Goal: Task Accomplishment & Management: Use online tool/utility

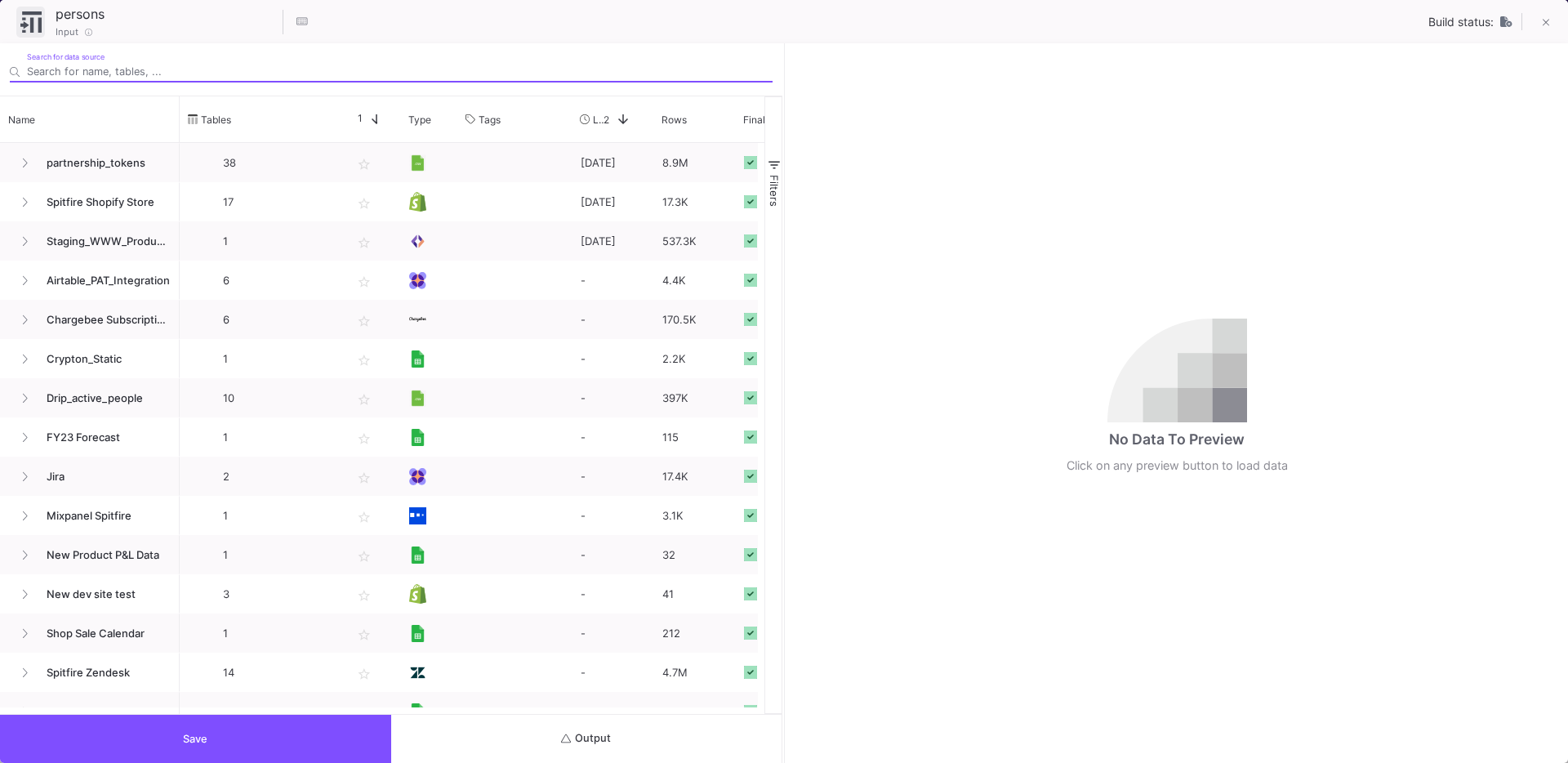
click at [498, 744] on button "Output" at bounding box center [586, 738] width 391 height 48
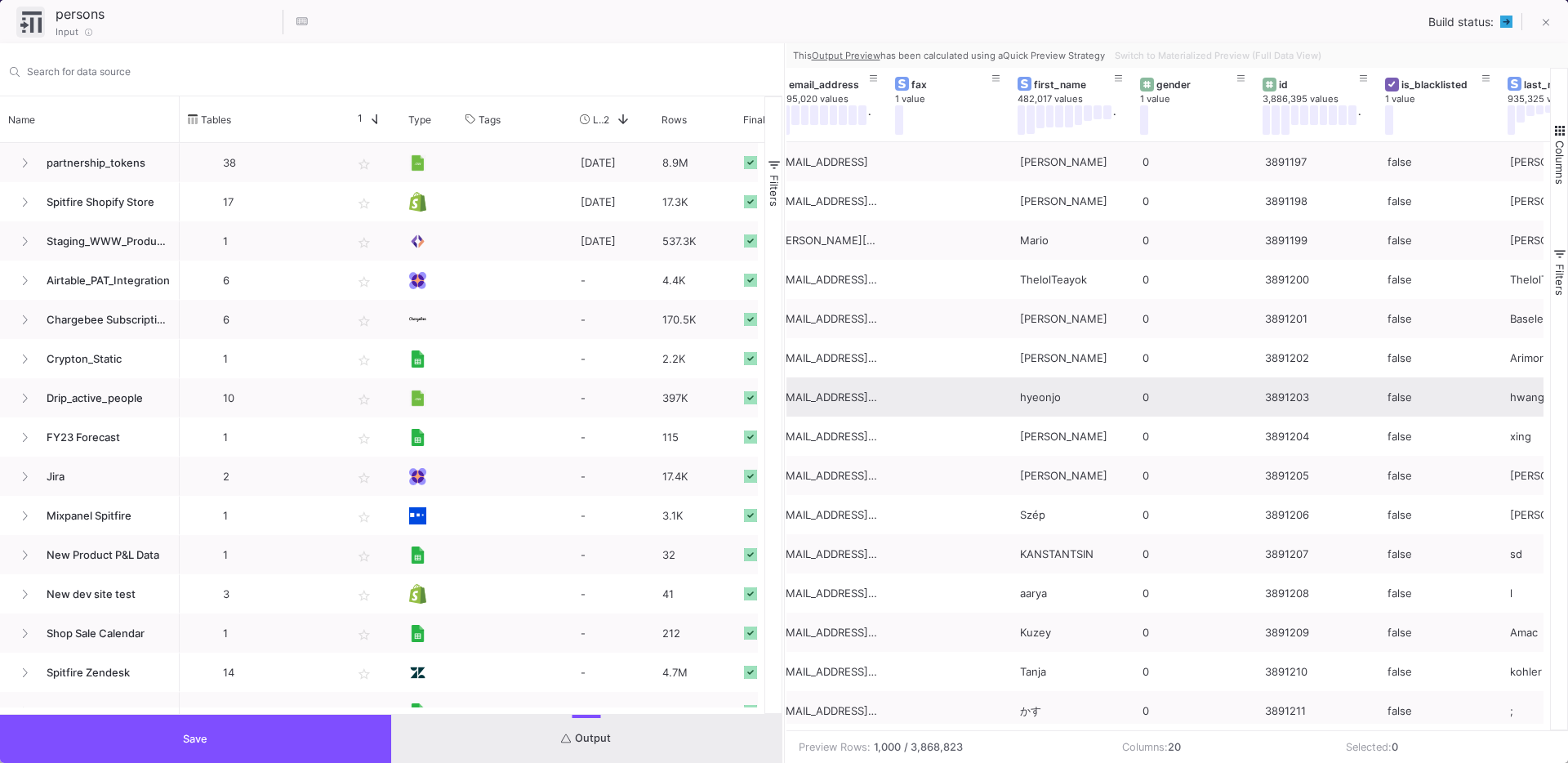
scroll to position [0, 1130]
click at [185, 721] on button "Save" at bounding box center [195, 738] width 391 height 48
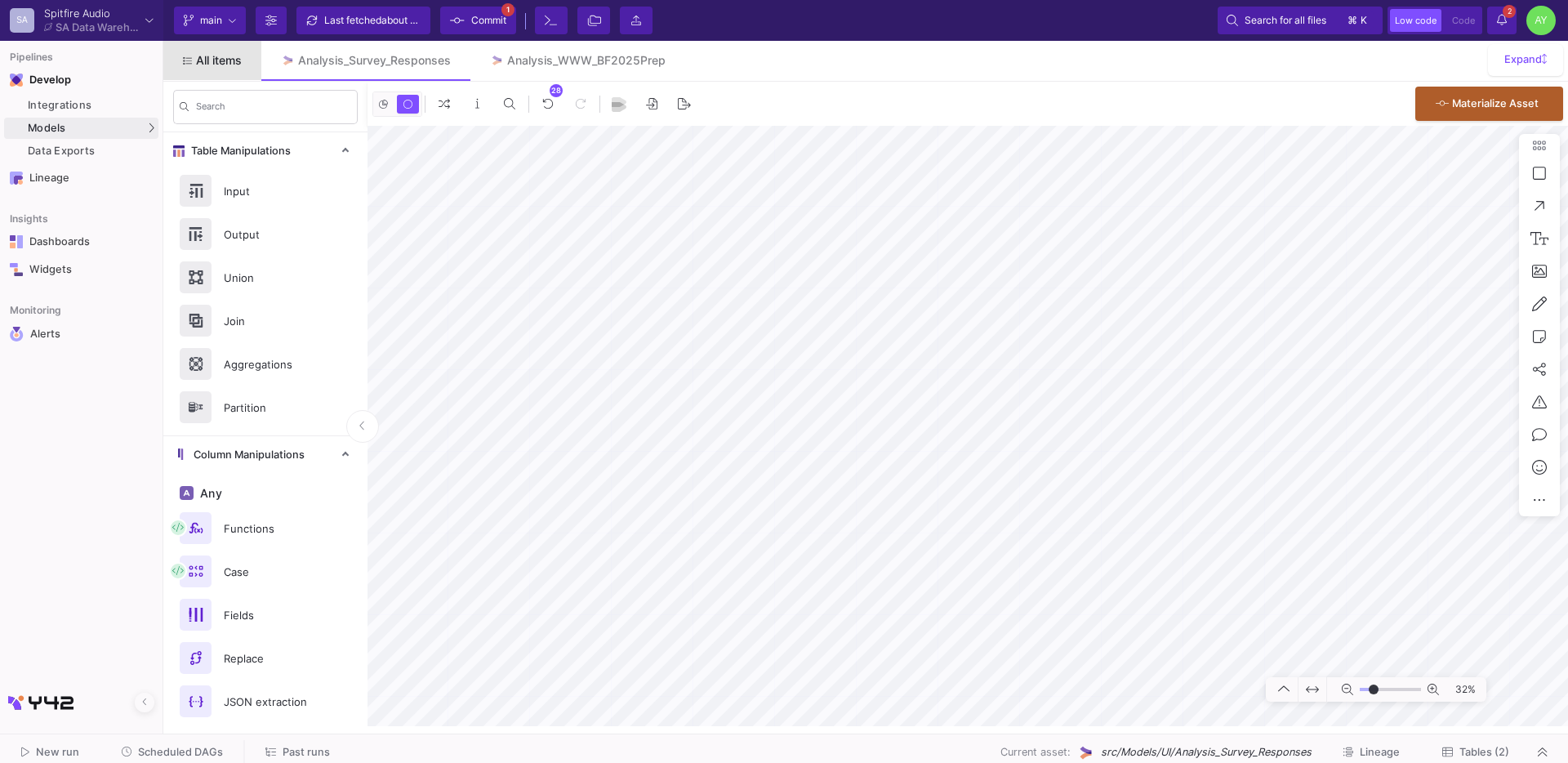
click at [226, 54] on span "All items" at bounding box center [219, 60] width 45 height 13
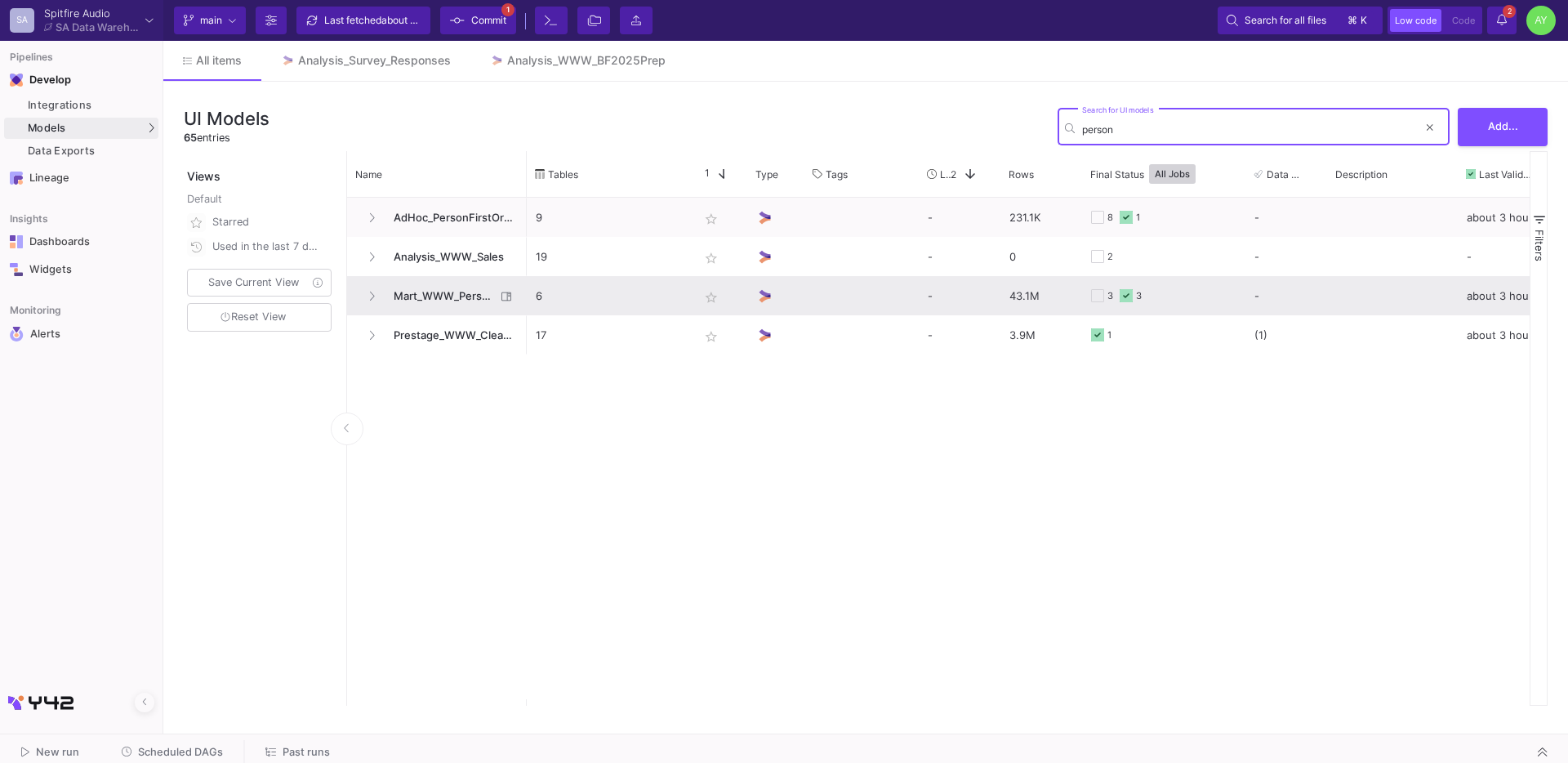
type input "person"
click at [447, 282] on span "Mart_WWW_PersonFirstOrders" at bounding box center [439, 296] width 112 height 38
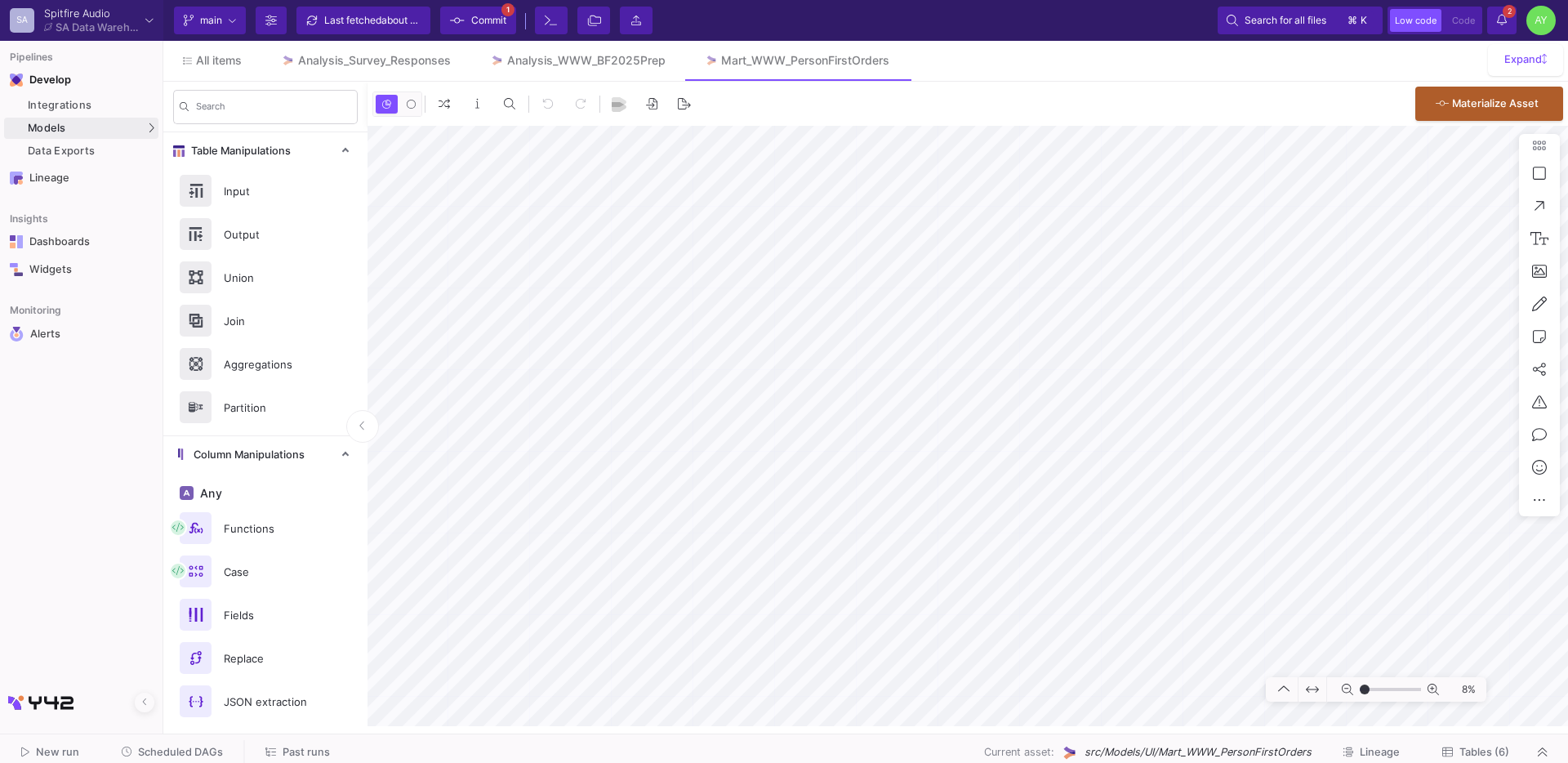
type input "-47"
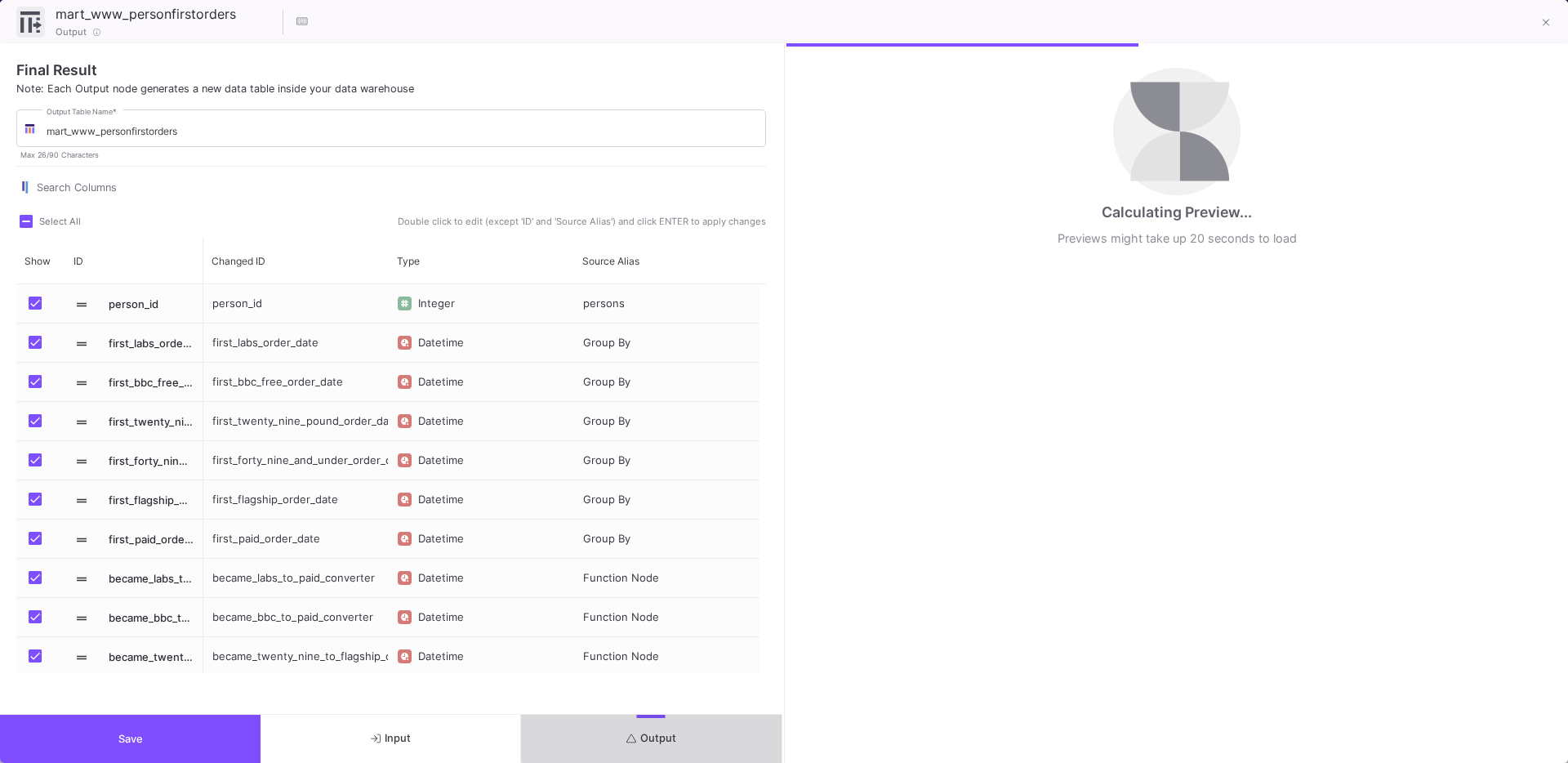
click at [657, 732] on span "Output" at bounding box center [651, 738] width 50 height 12
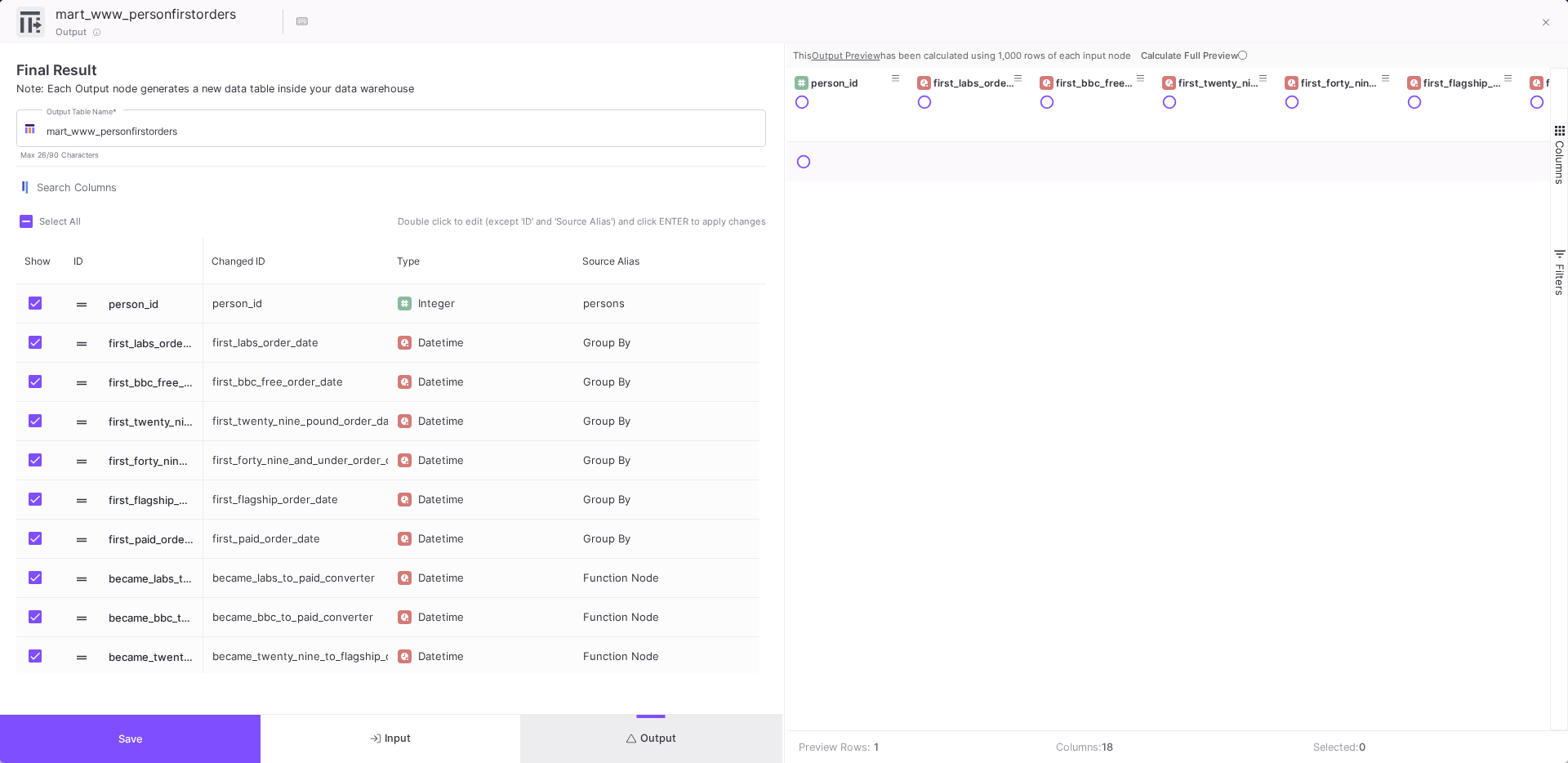
click at [1165, 58] on span "Calculate Full Preview" at bounding box center [1195, 55] width 109 height 12
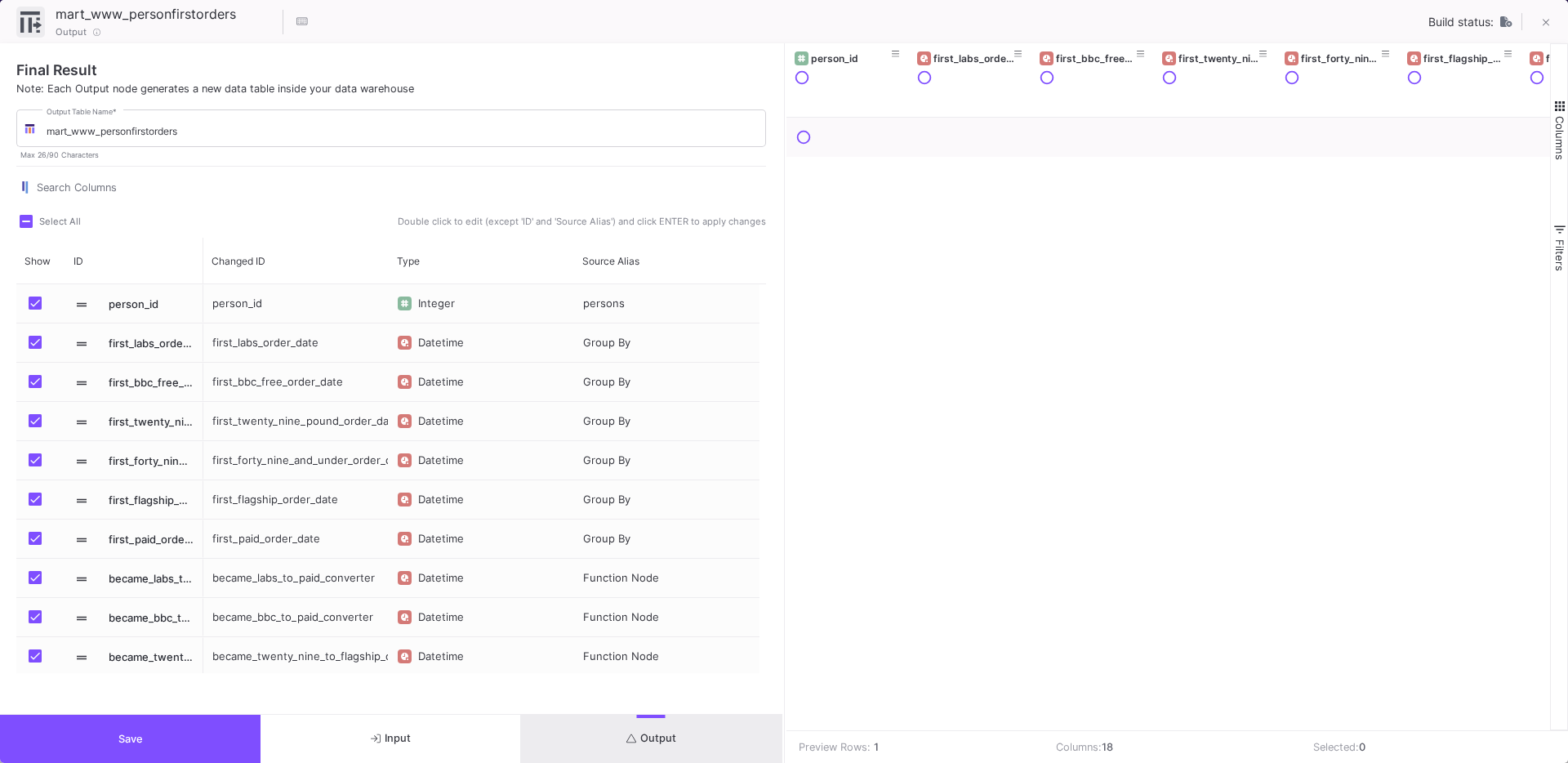
click at [644, 734] on span "Output" at bounding box center [651, 738] width 50 height 12
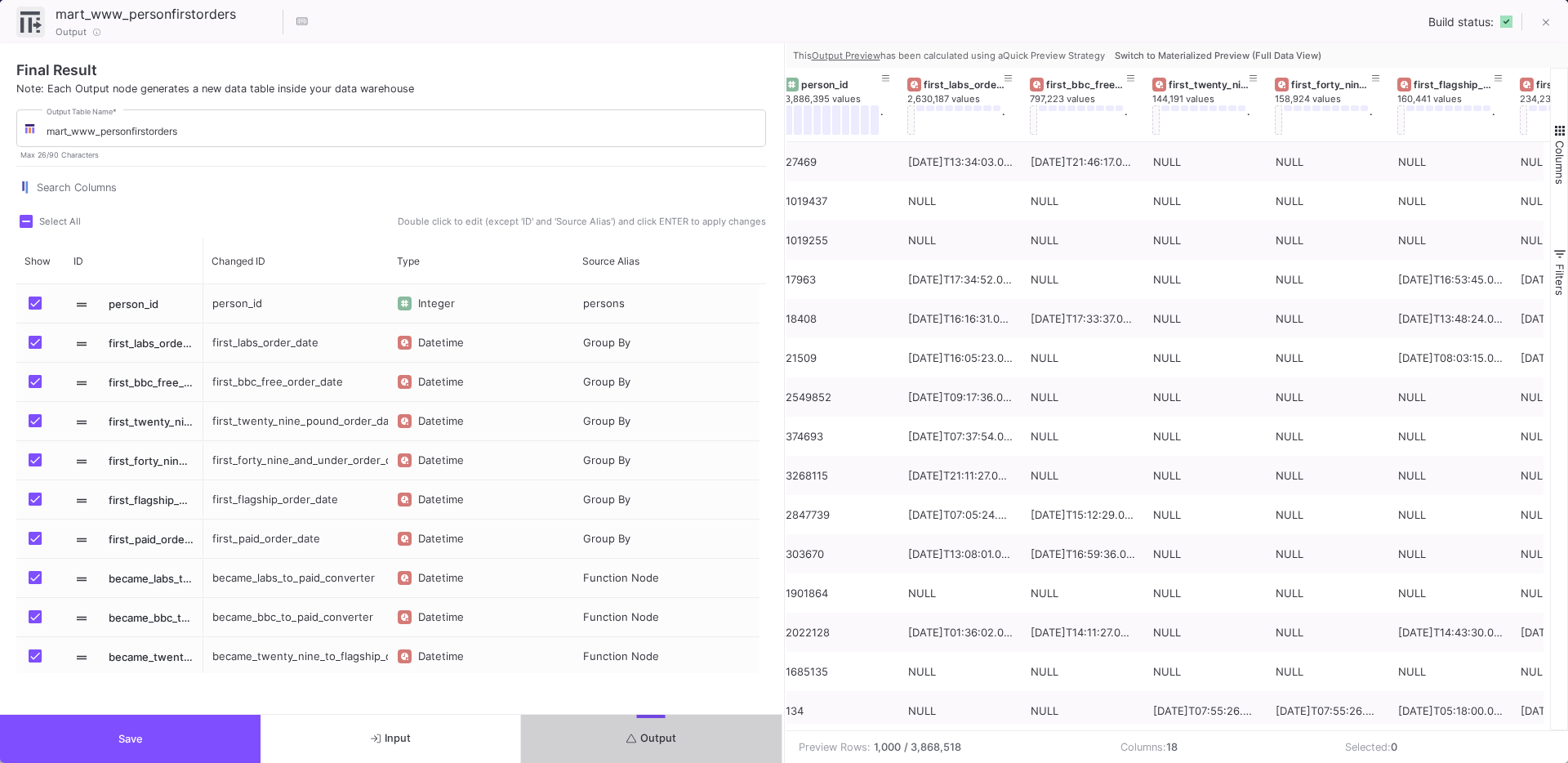
click at [1175, 52] on span "Switch to Materialized Preview (Full Data View)" at bounding box center [1217, 55] width 206 height 12
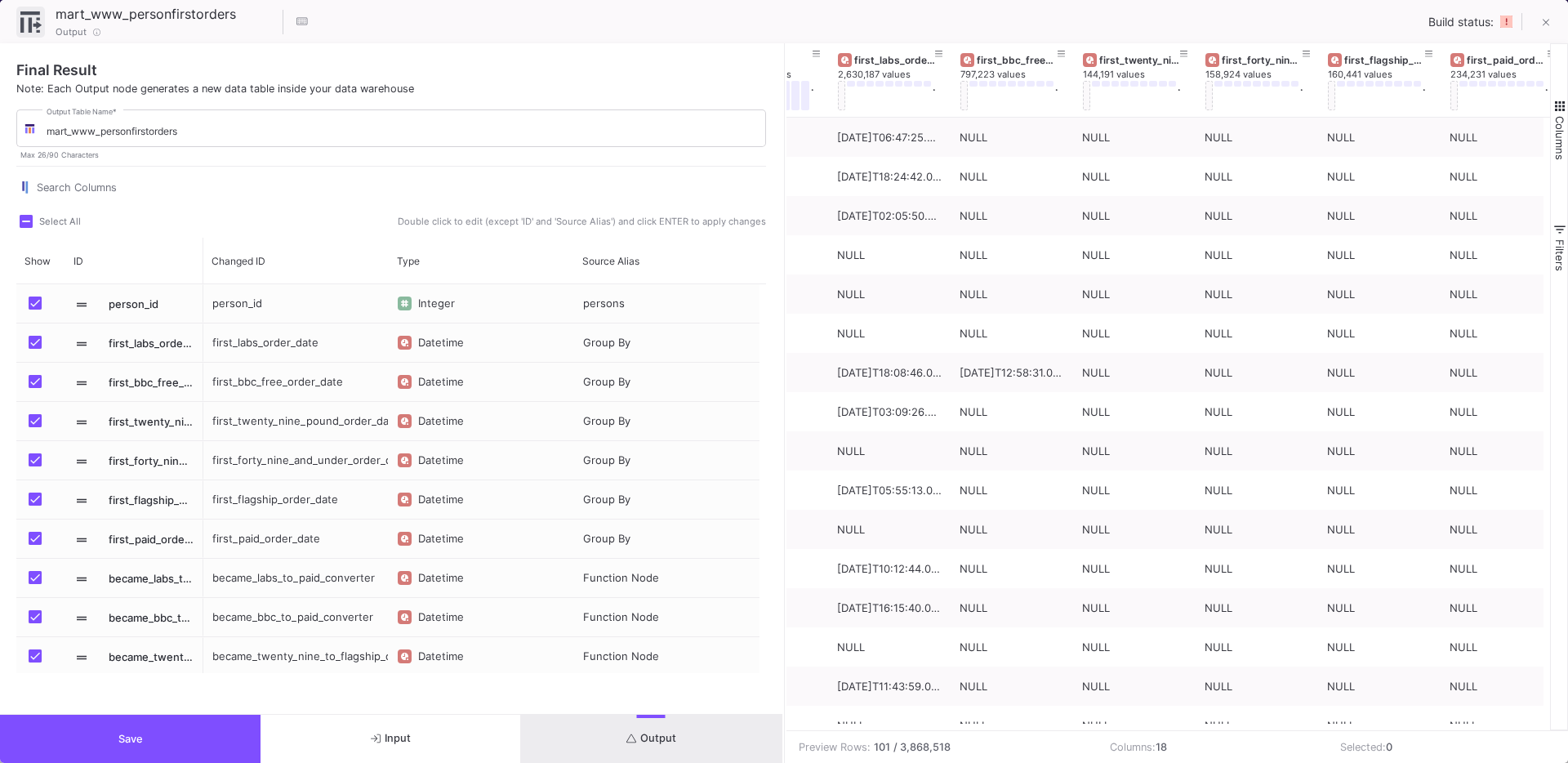
scroll to position [0, 72]
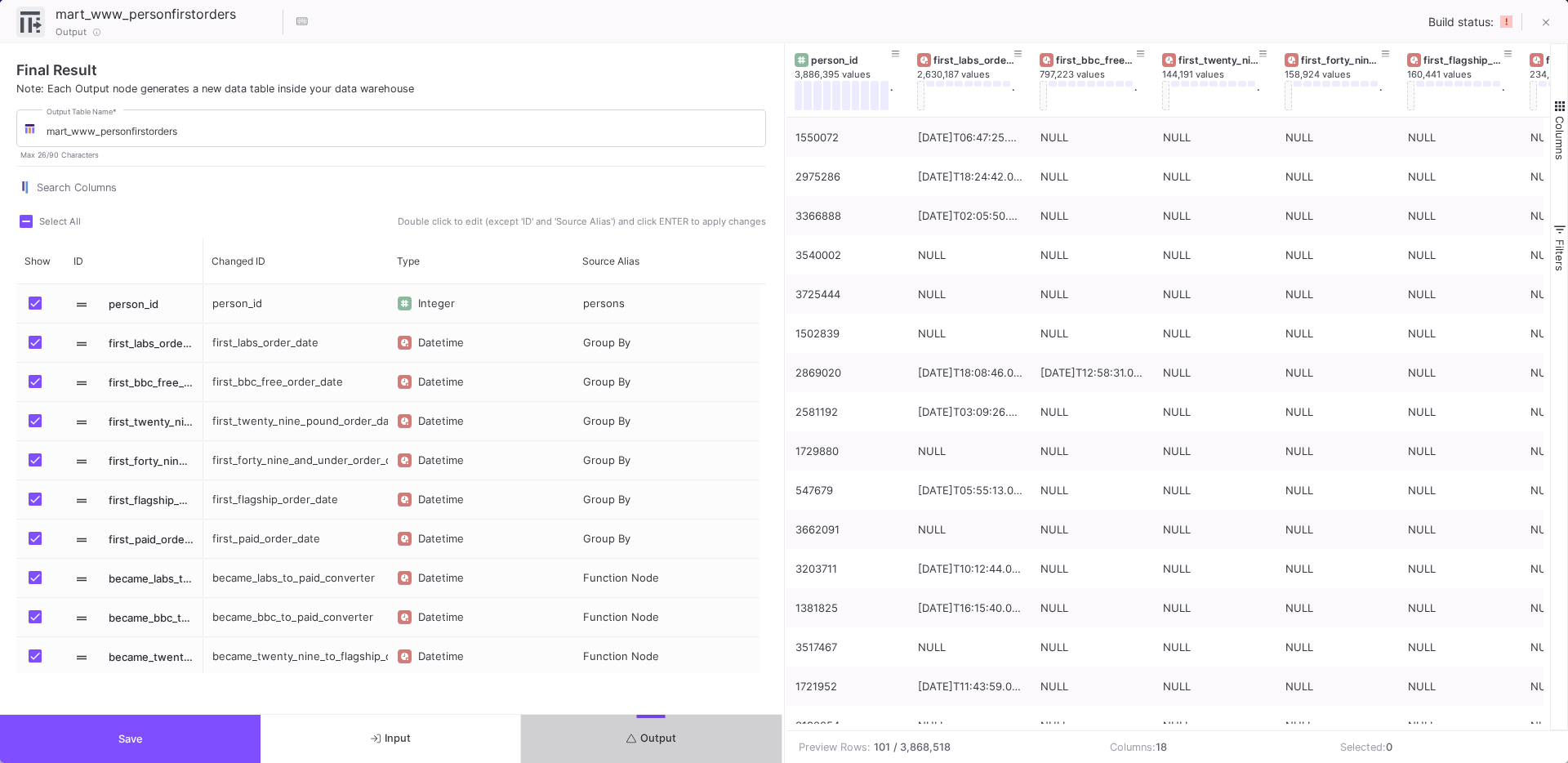
click at [128, 725] on button "Save" at bounding box center [130, 738] width 261 height 48
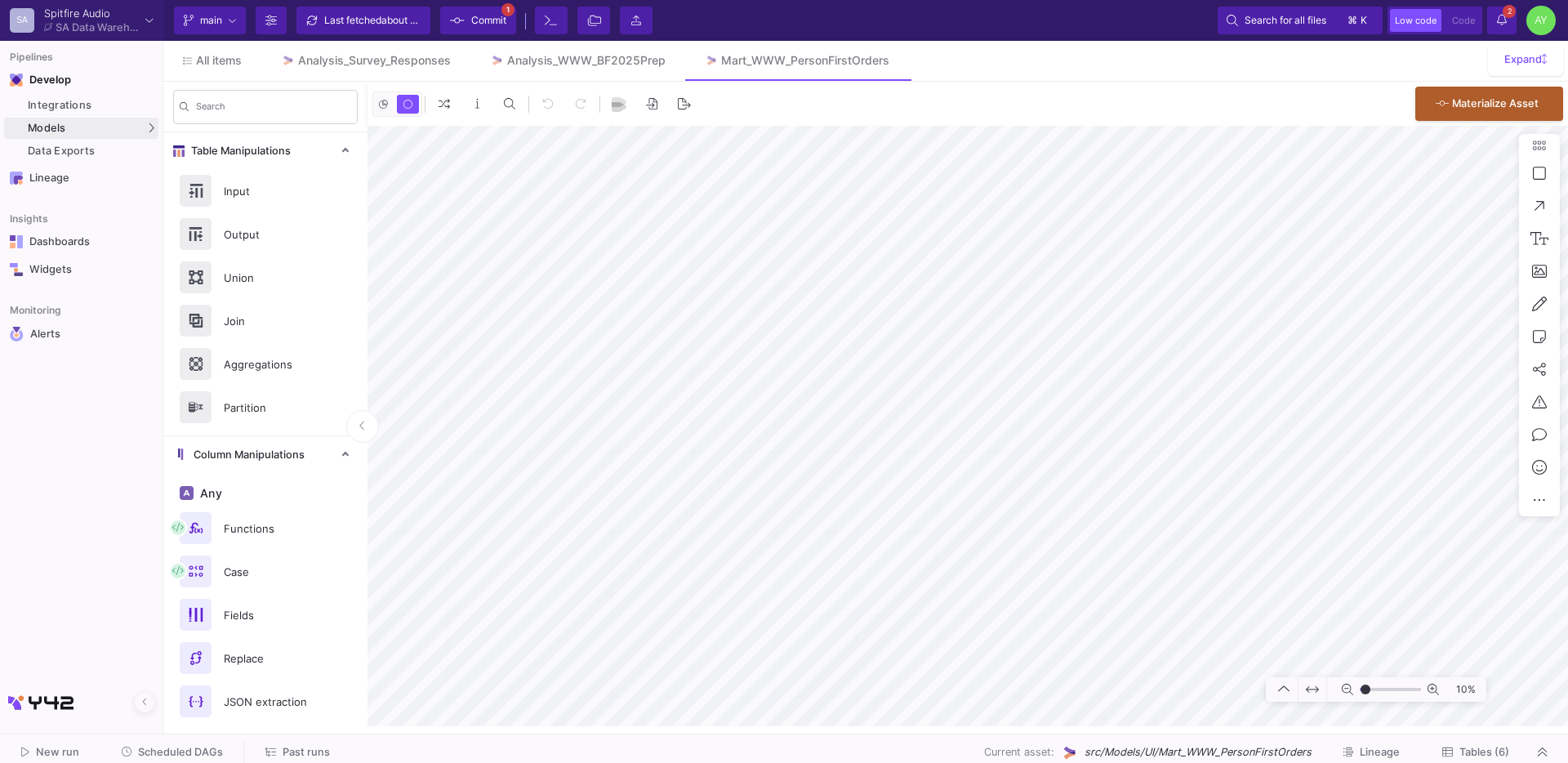
type input "-37"
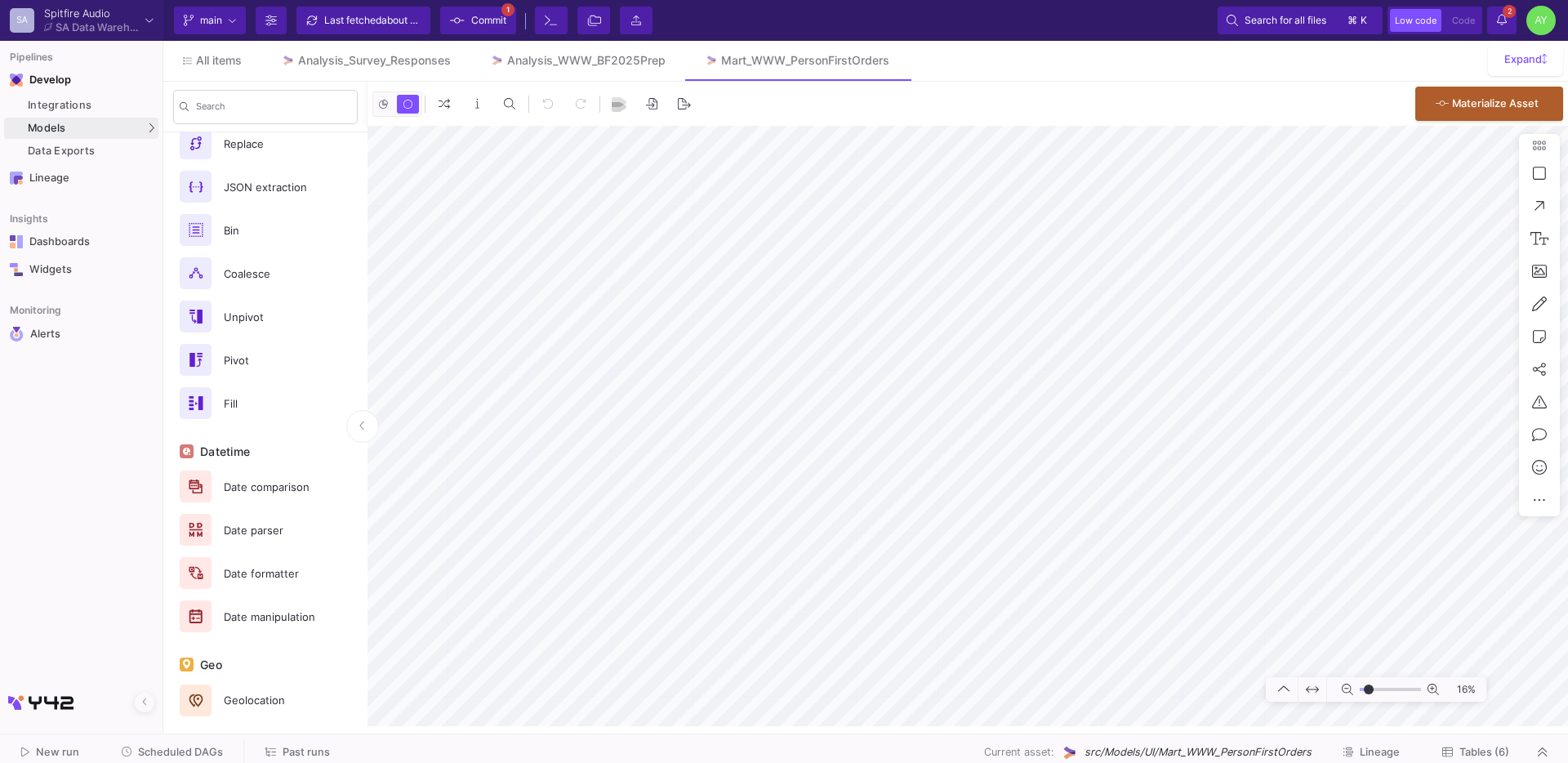
scroll to position [776, 0]
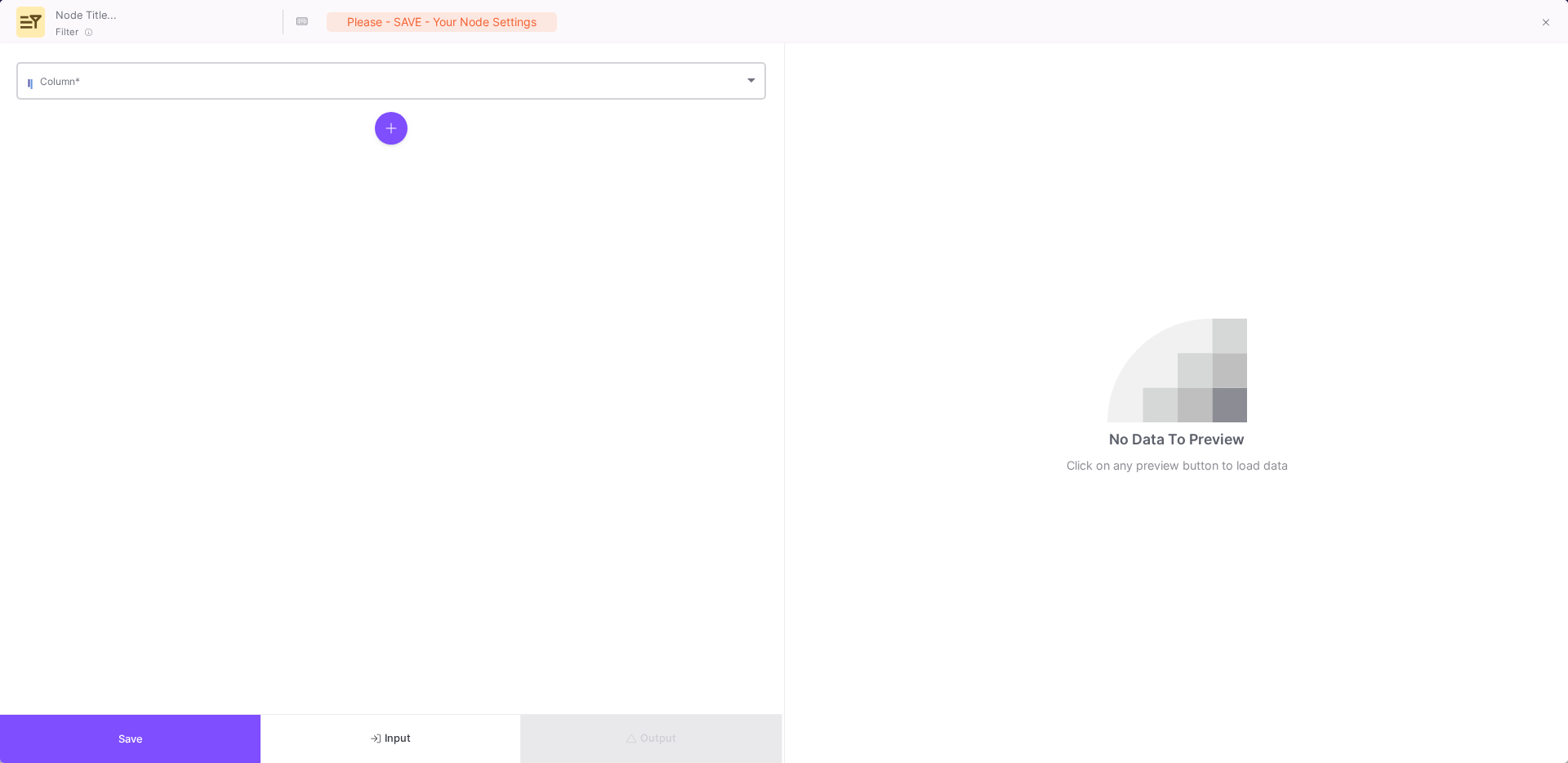
click at [59, 85] on span at bounding box center [392, 83] width 704 height 12
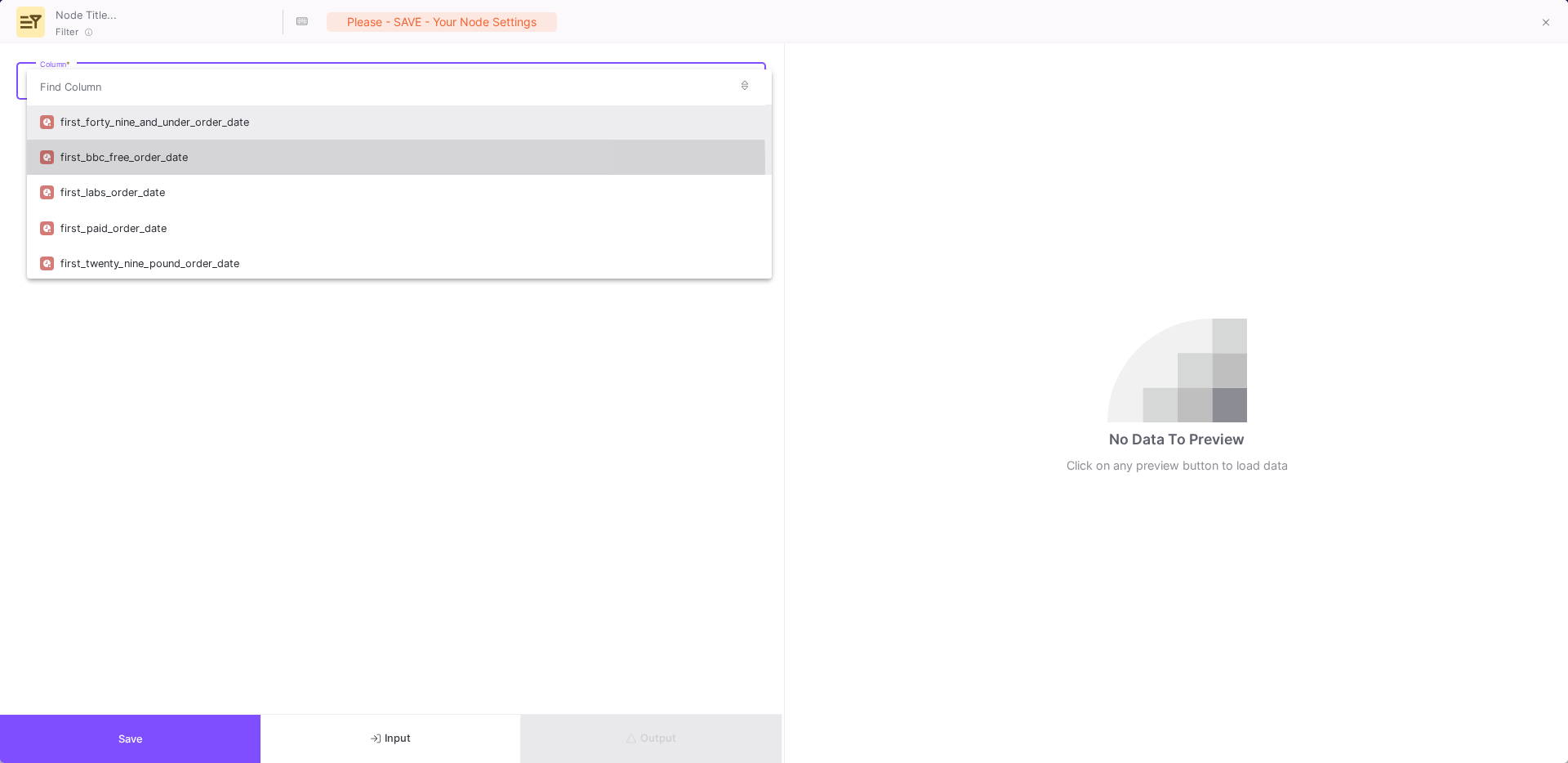
click at [170, 159] on div "first_bbc_free_order_date" at bounding box center [409, 157] width 698 height 35
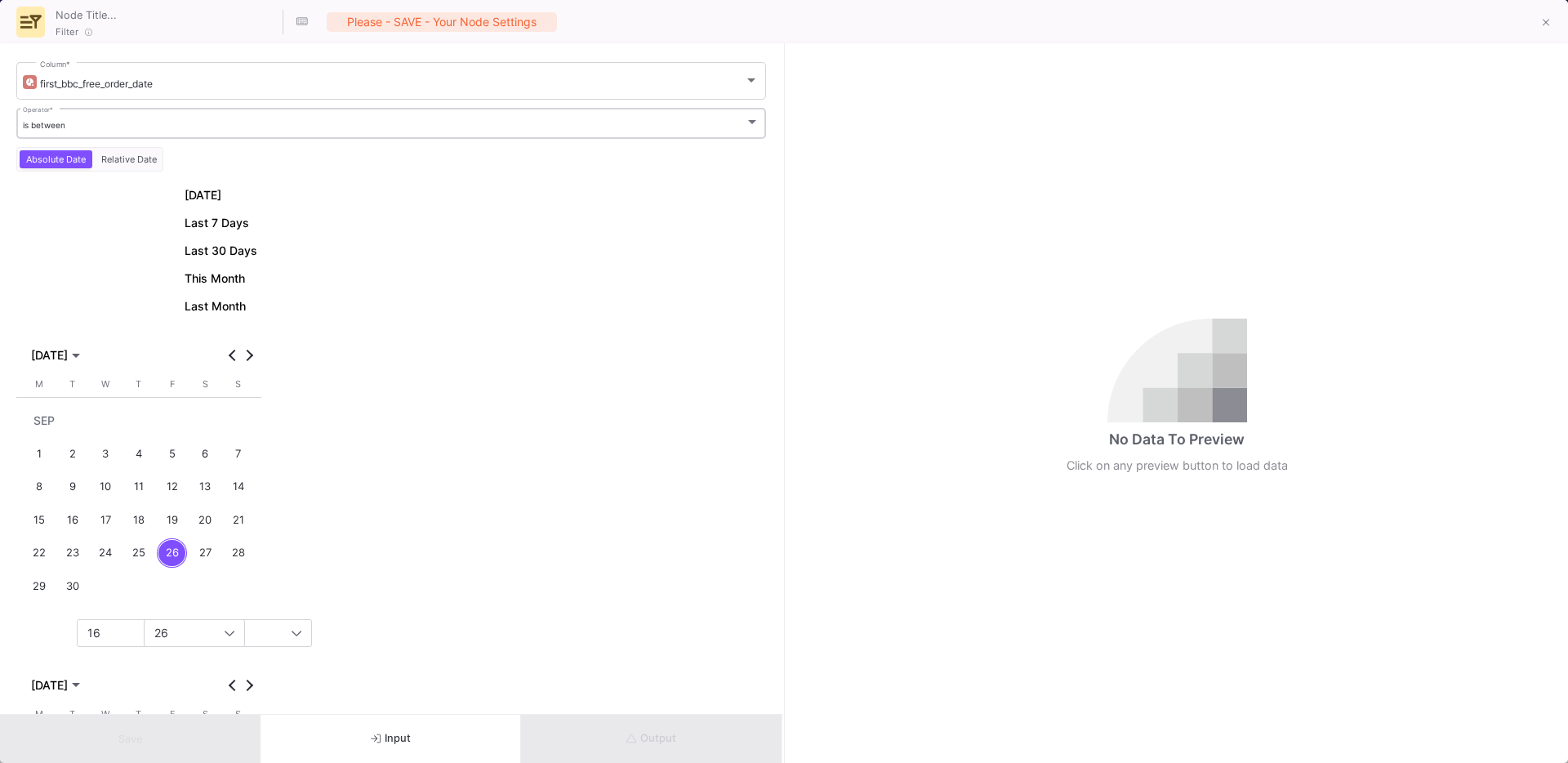
click at [96, 125] on div "is between" at bounding box center [384, 125] width 723 height 11
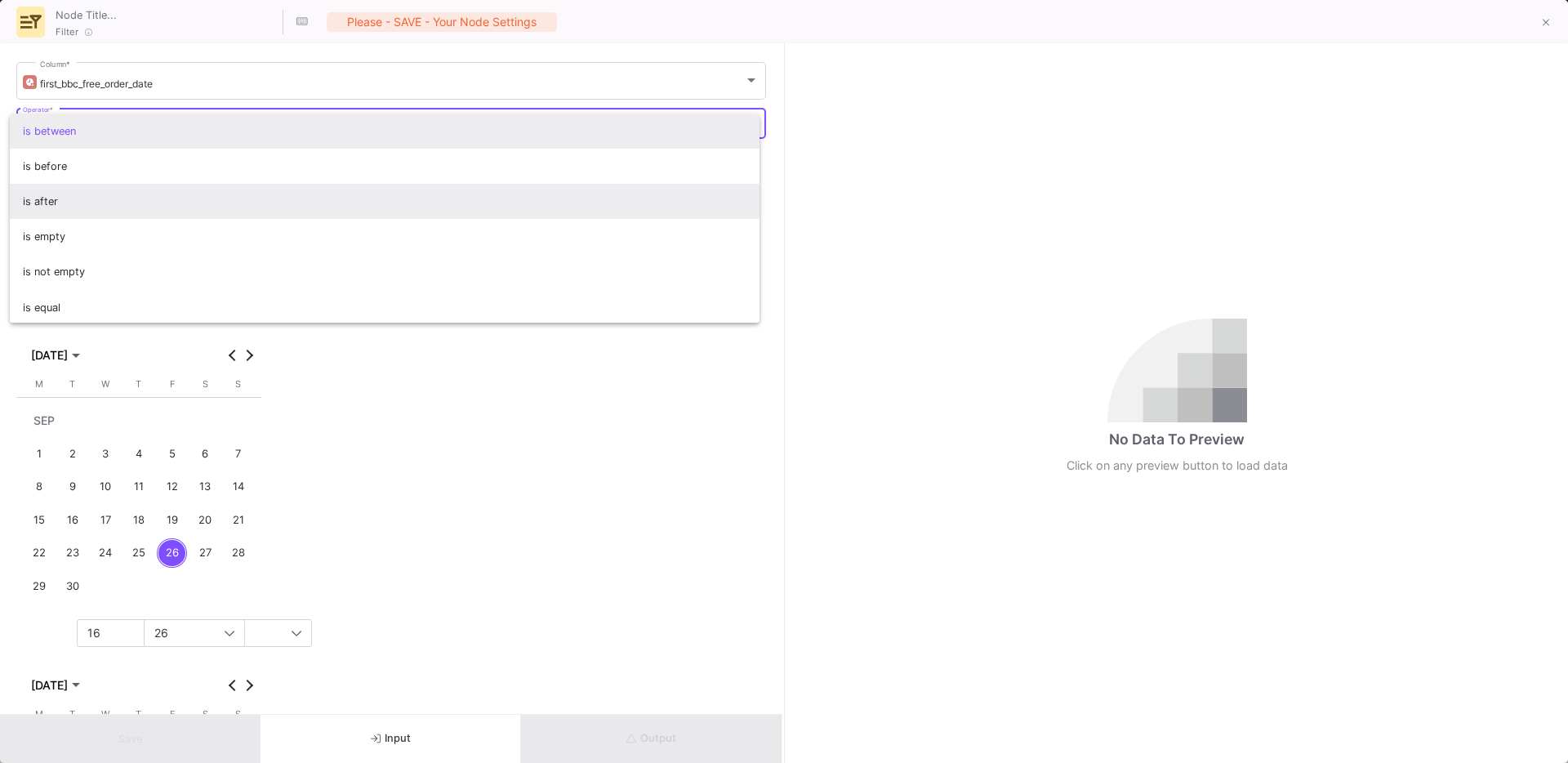
scroll to position [3, 0]
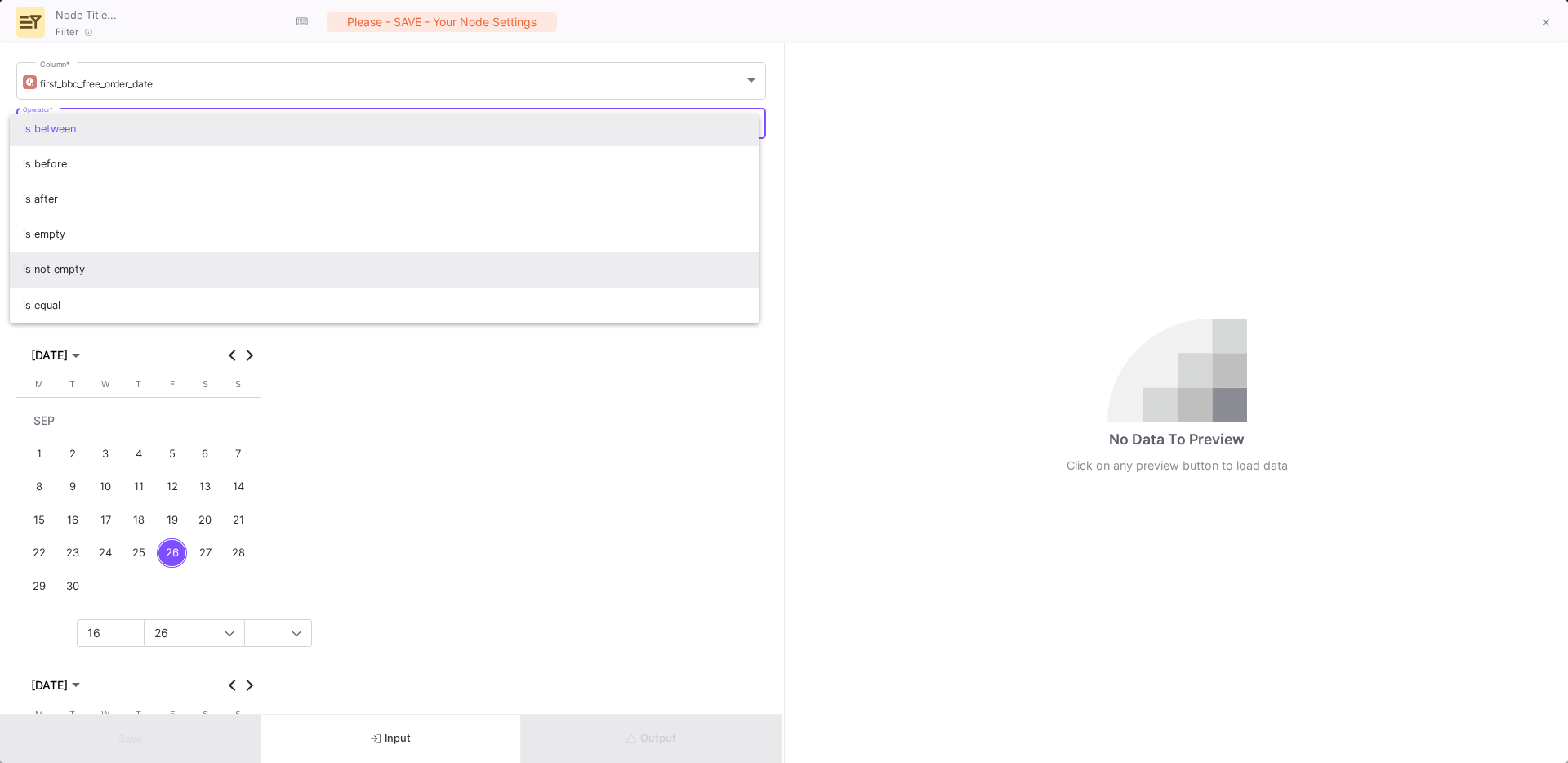
click at [87, 266] on span "is not empty" at bounding box center [385, 269] width 724 height 35
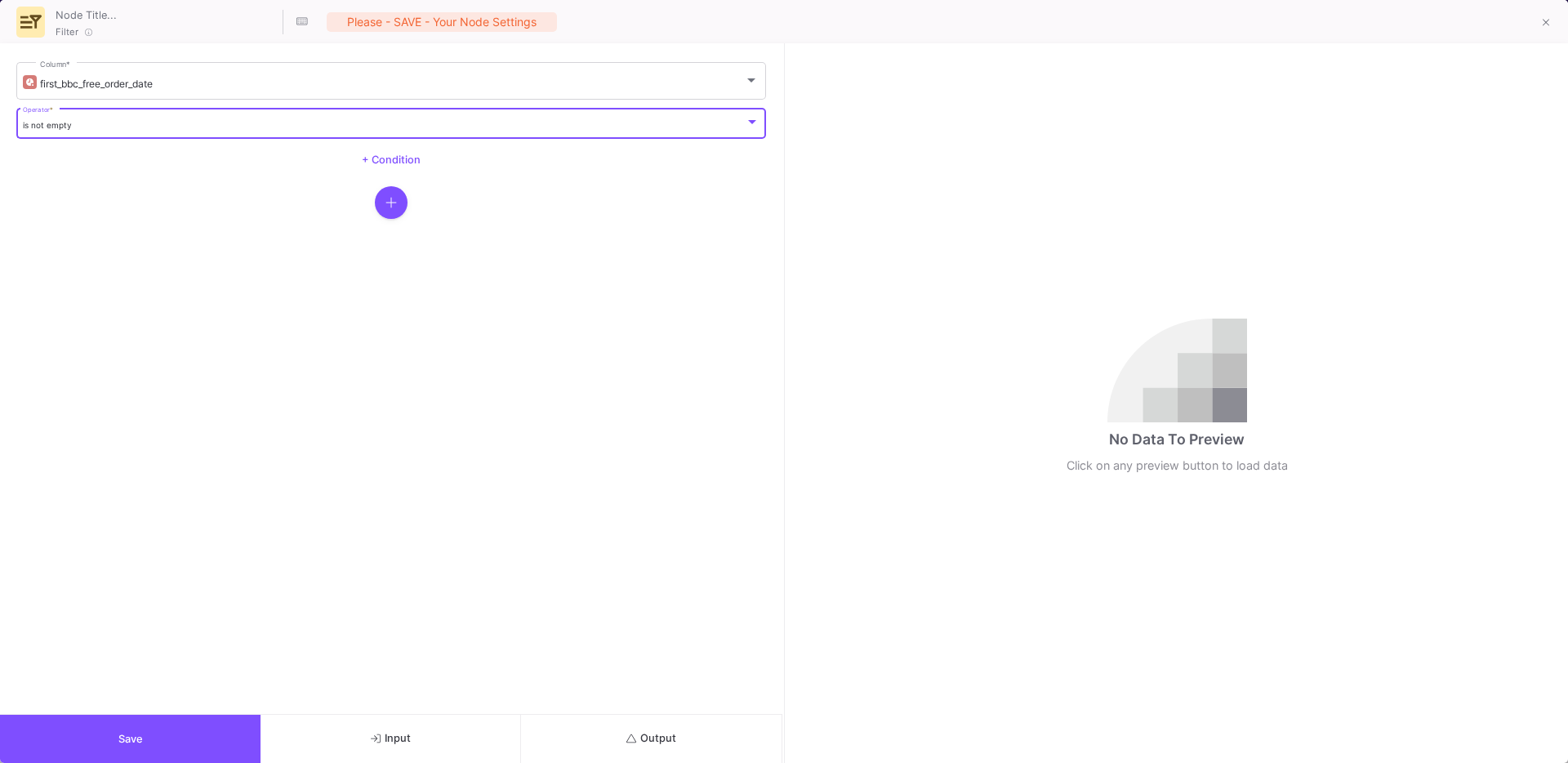
click at [388, 200] on icon "button" at bounding box center [391, 203] width 12 height 13
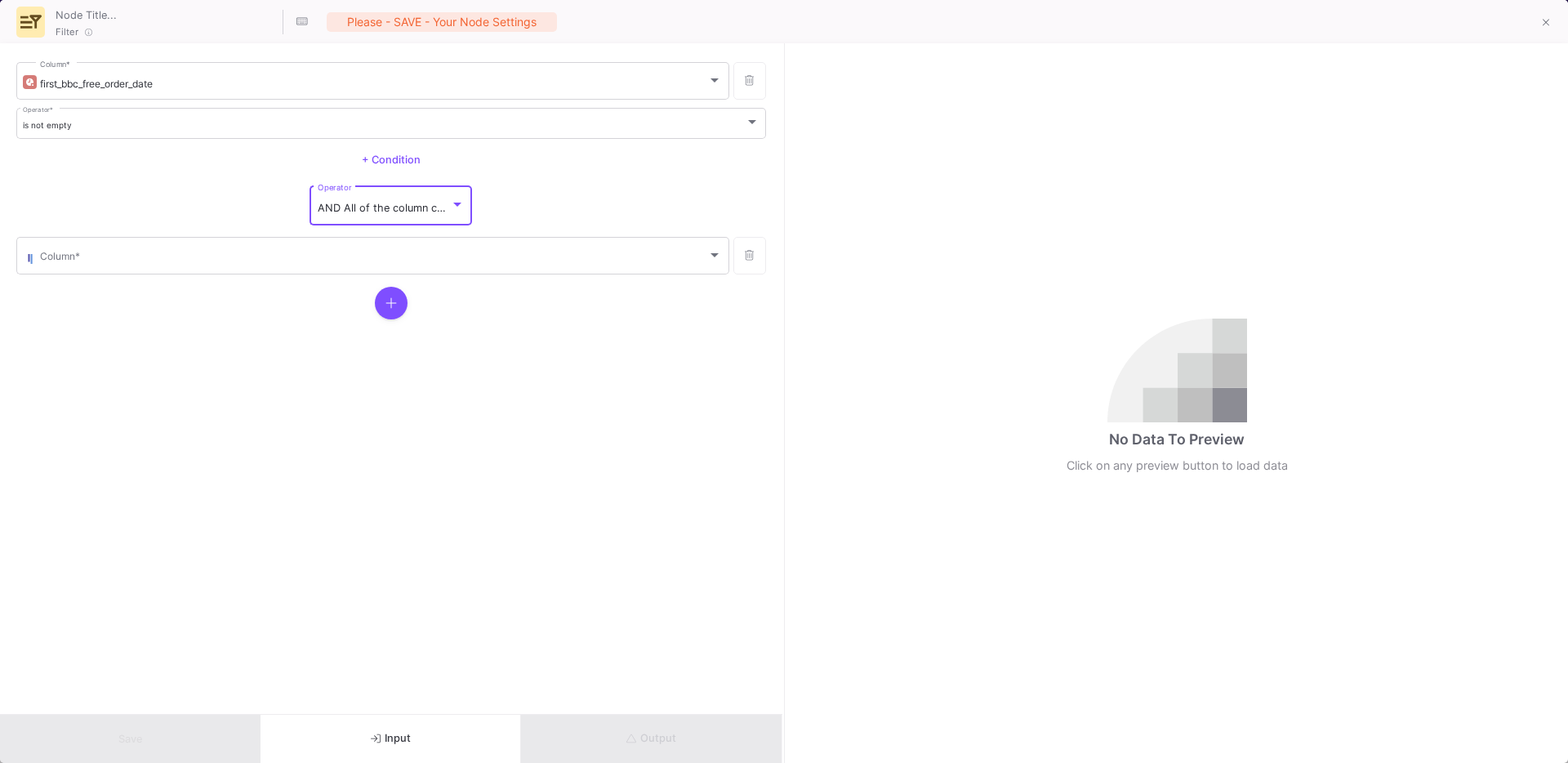
click at [361, 206] on span "AND All of the column conditions (see left bars) have to match" at bounding box center [474, 207] width 314 height 12
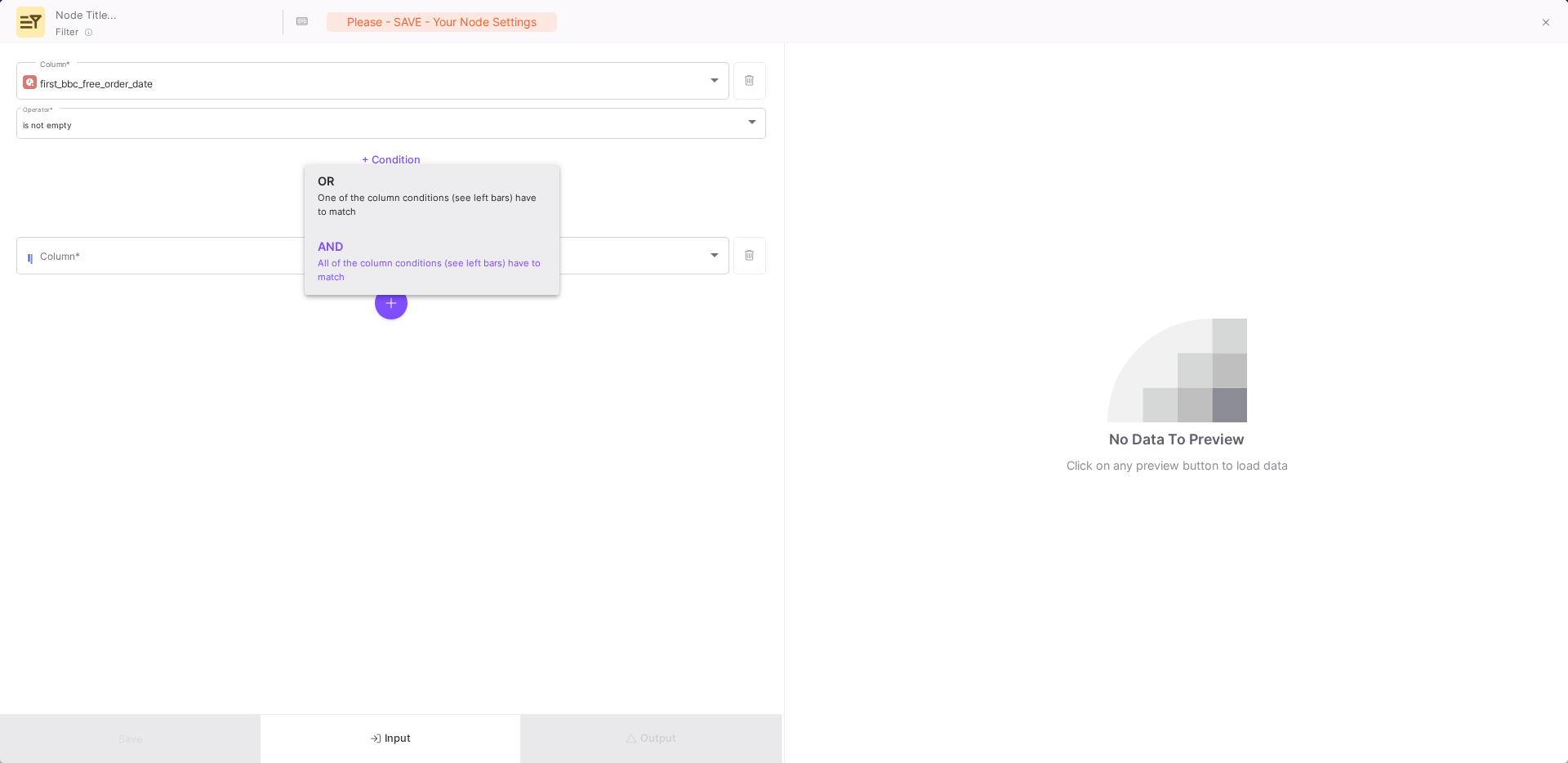
click at [360, 203] on div "One of the column conditions (see left bars) have to match" at bounding box center [432, 205] width 229 height 28
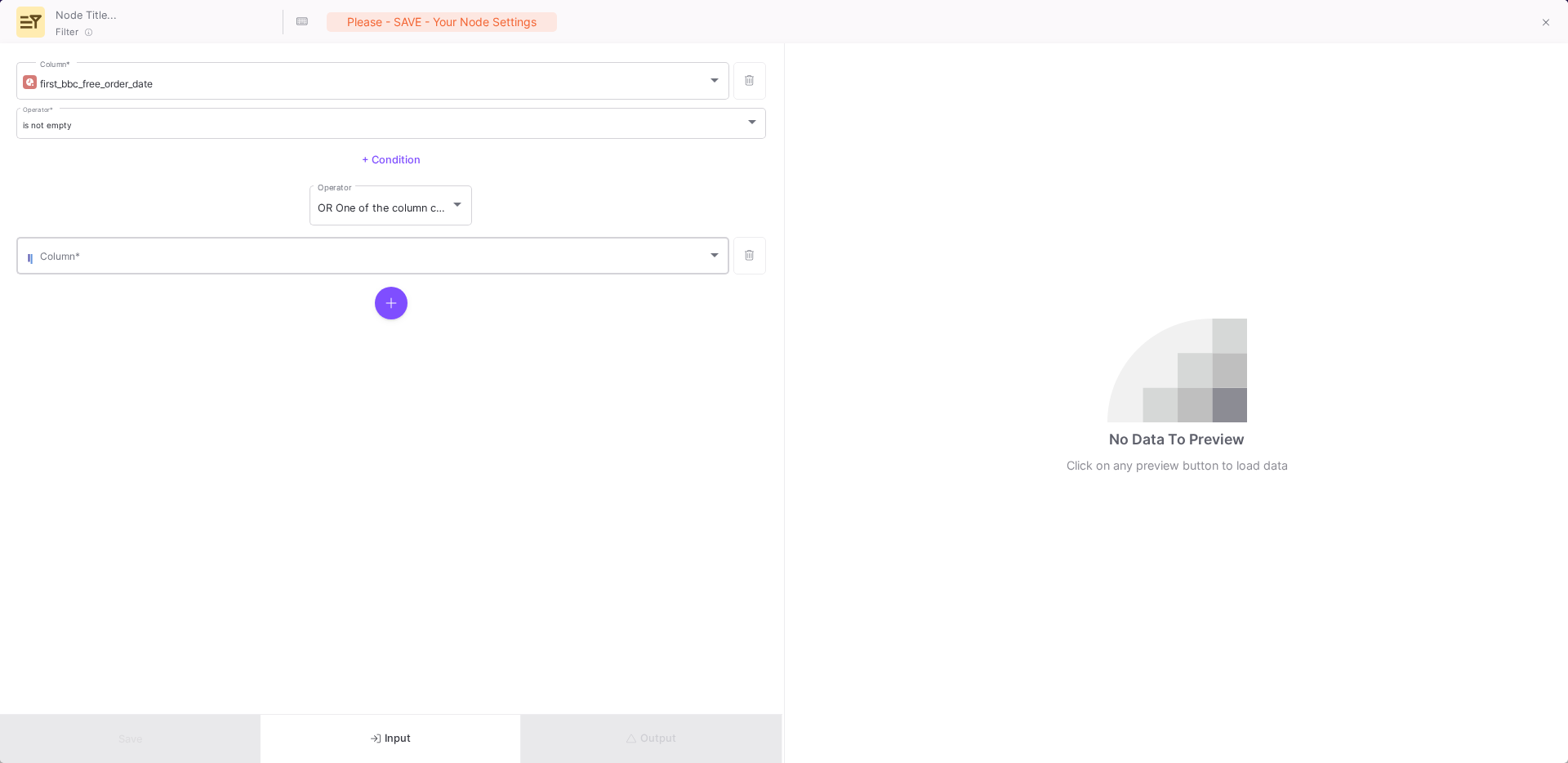
click at [141, 250] on div "Column *" at bounding box center [381, 255] width 682 height 40
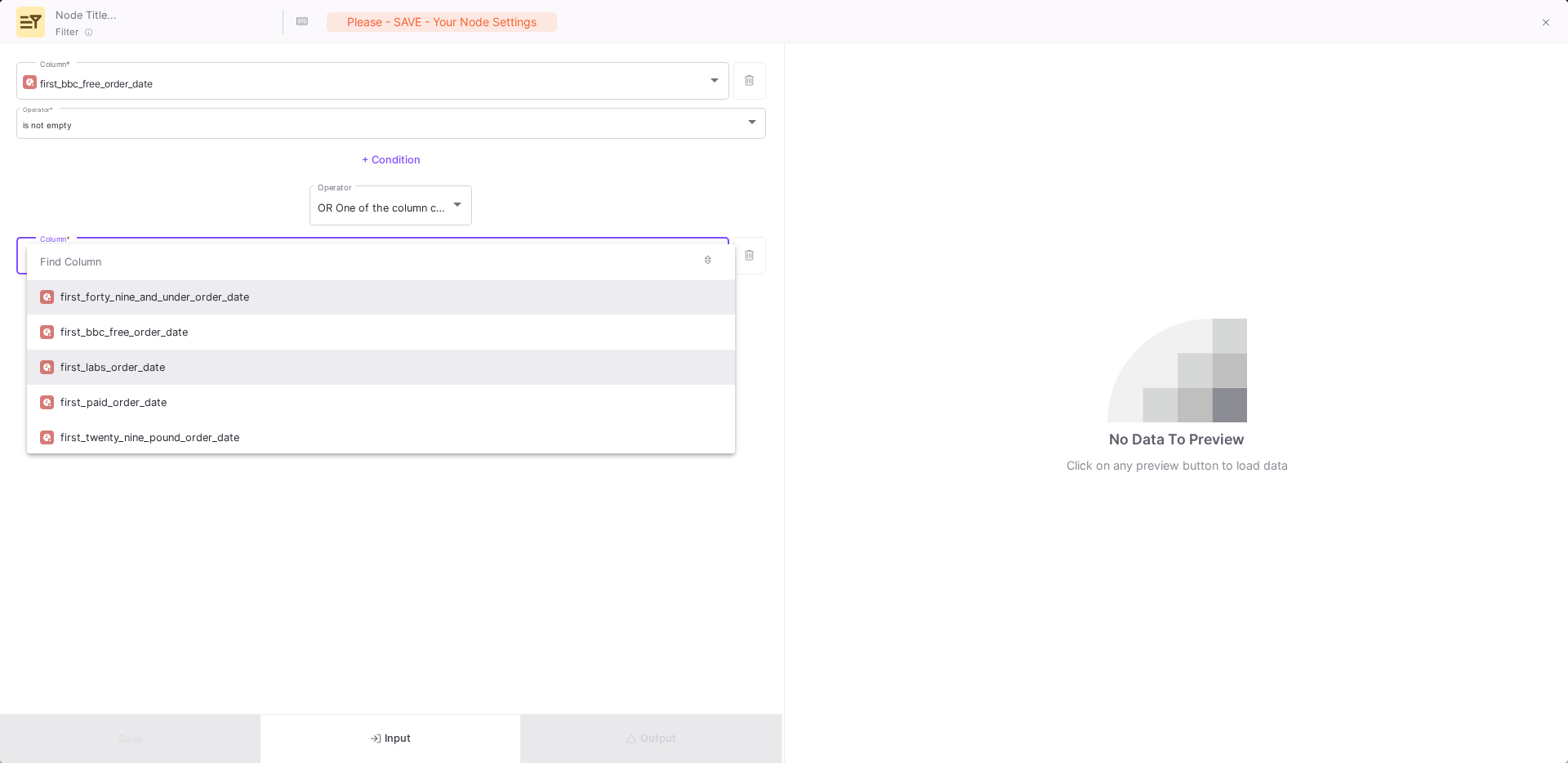
click at [157, 363] on div "first_labs_order_date" at bounding box center [391, 367] width 662 height 35
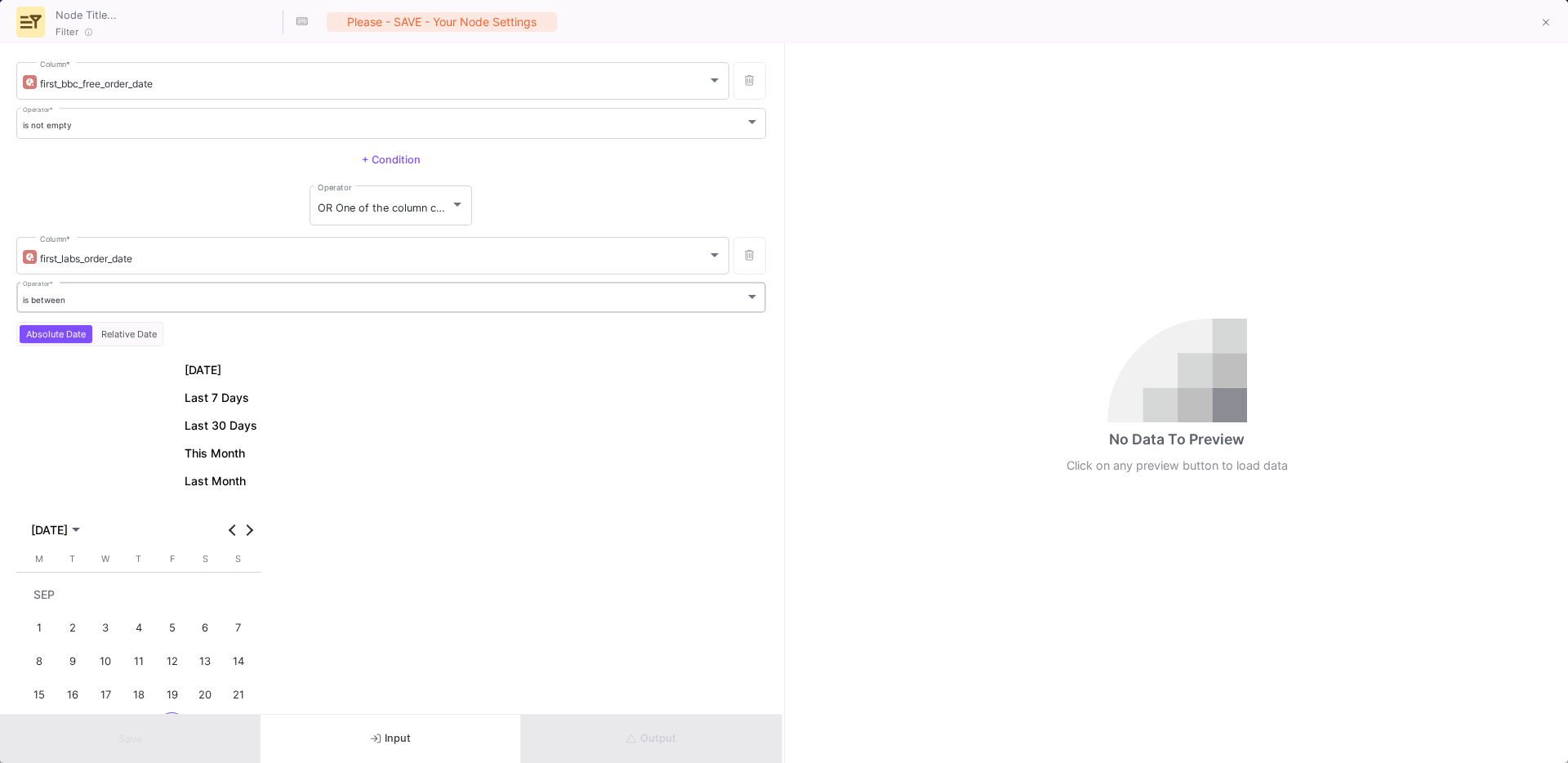
click at [210, 309] on div "is between Operator *" at bounding box center [391, 296] width 737 height 34
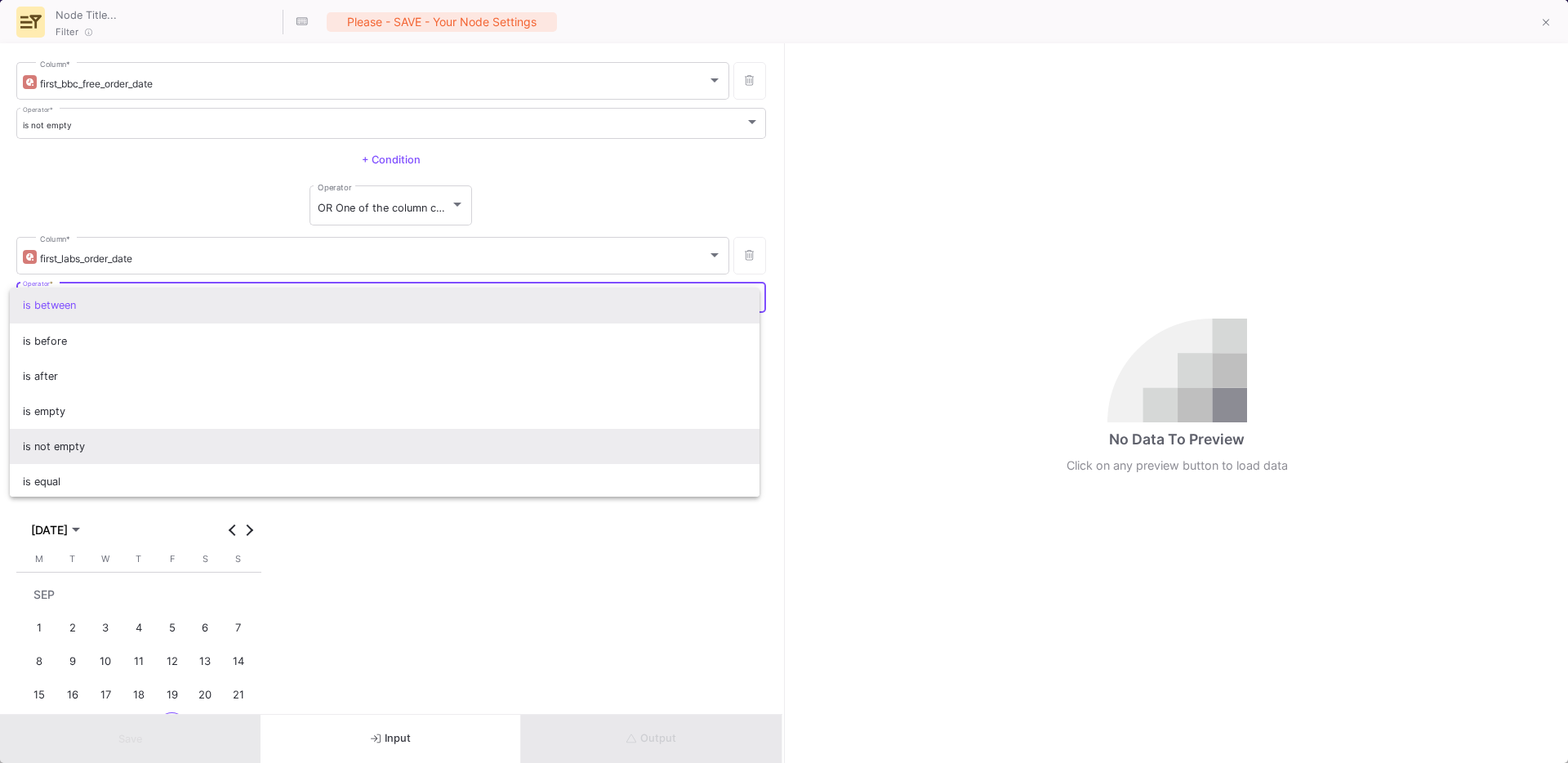
click at [135, 438] on span "is not empty" at bounding box center [385, 447] width 724 height 35
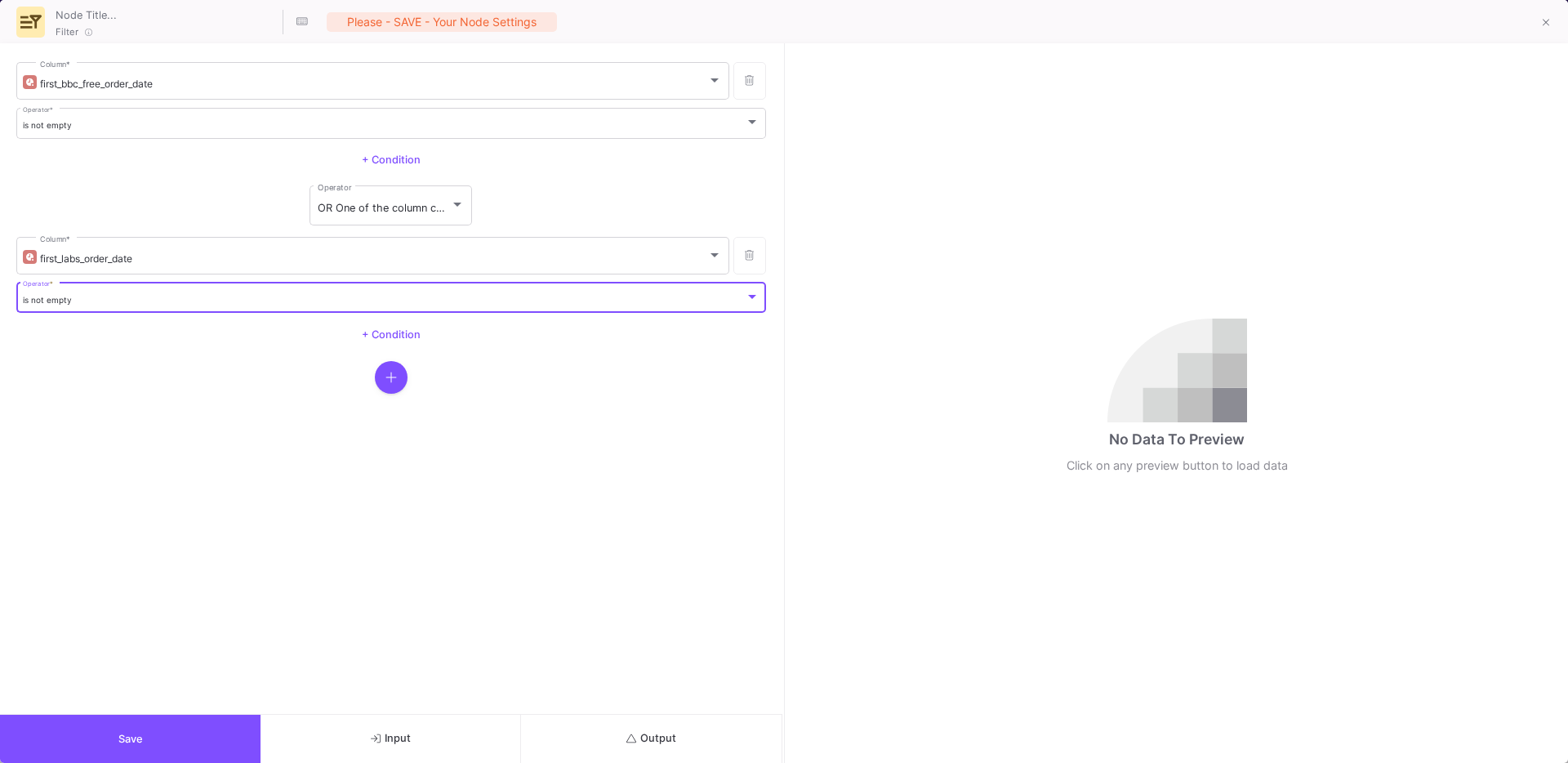
click at [393, 339] on span "+ Condition" at bounding box center [391, 334] width 59 height 12
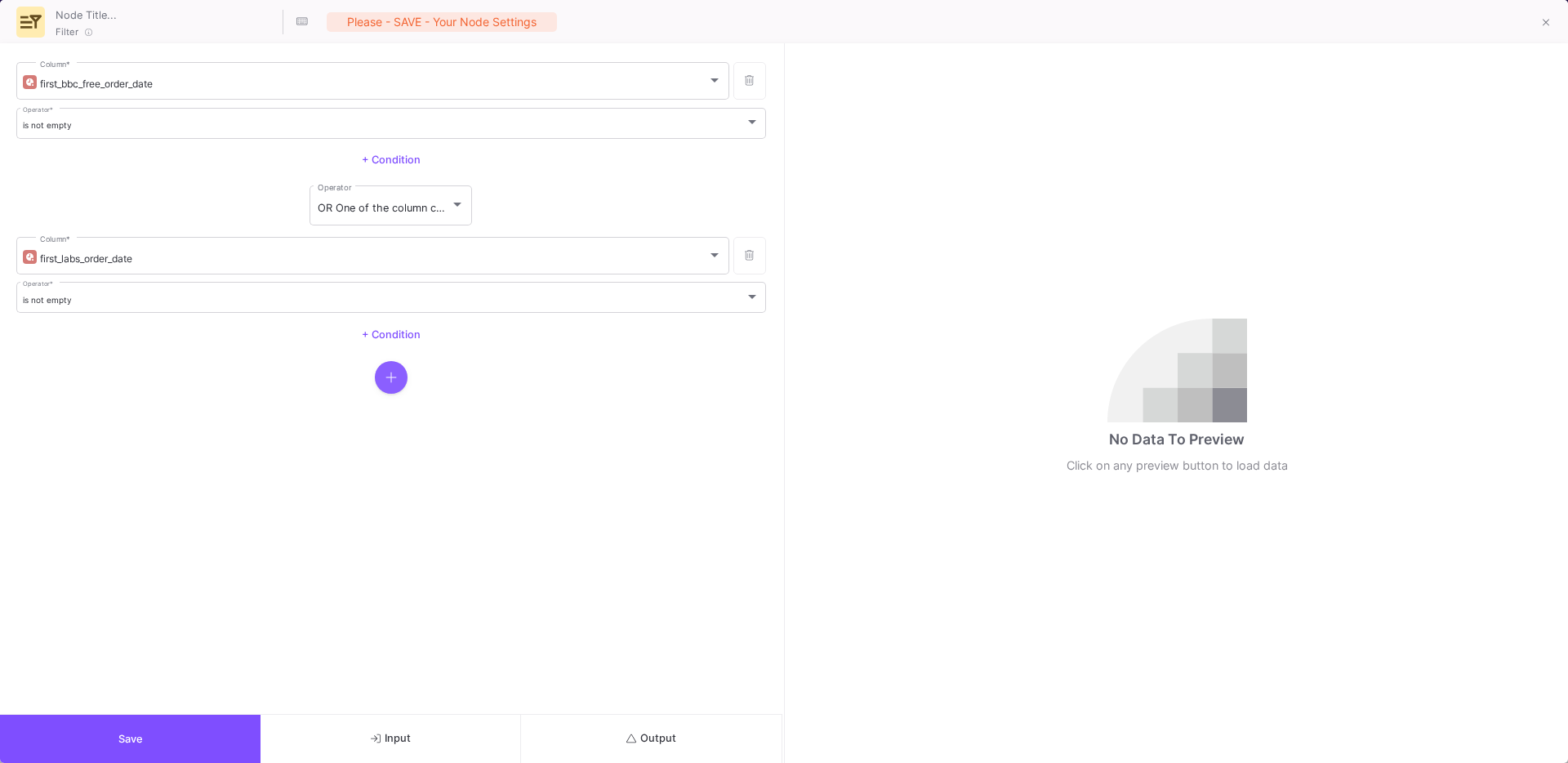
click at [387, 378] on icon "button" at bounding box center [391, 377] width 12 height 13
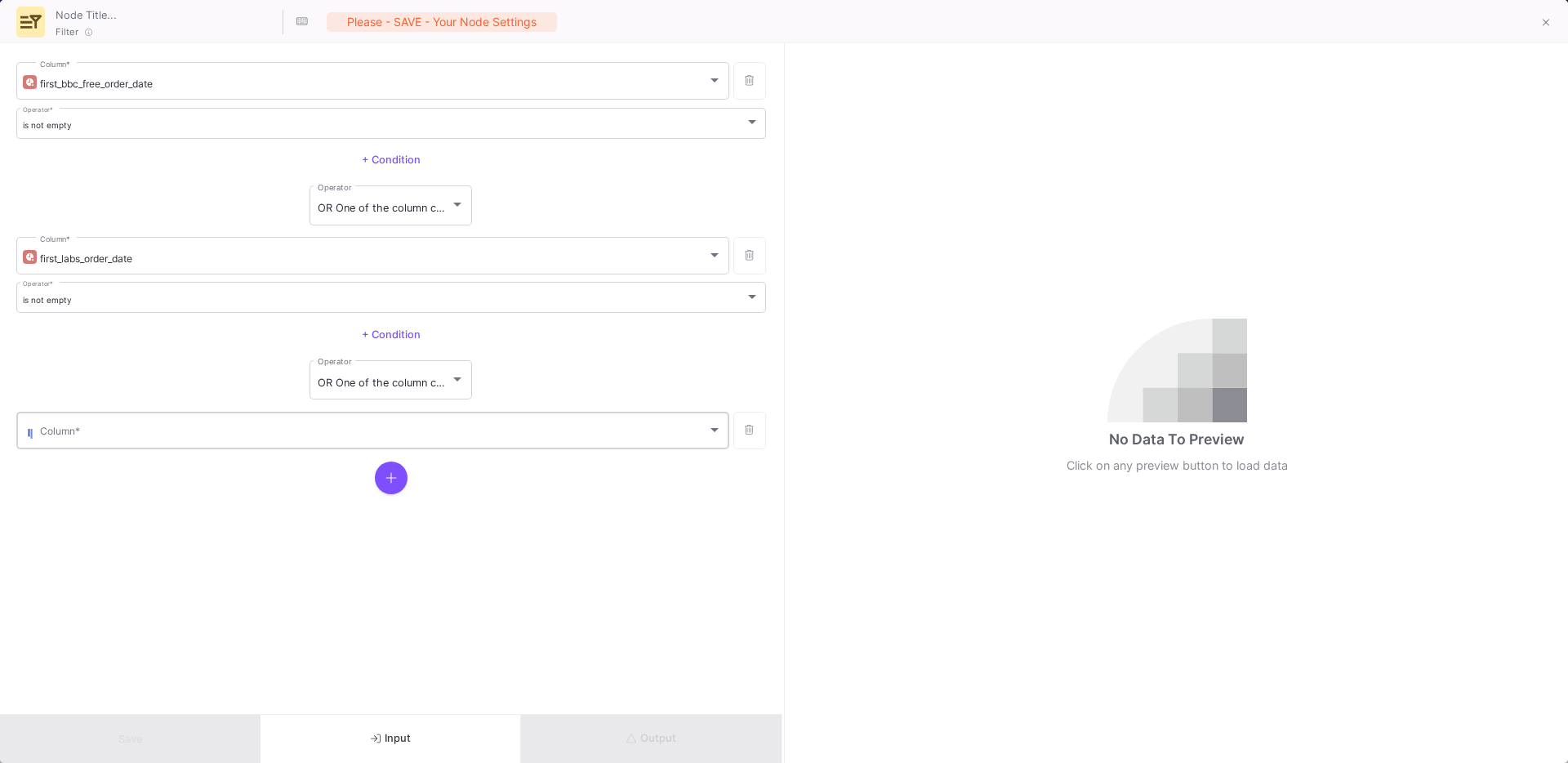
click at [358, 415] on div "Column *" at bounding box center [381, 429] width 682 height 40
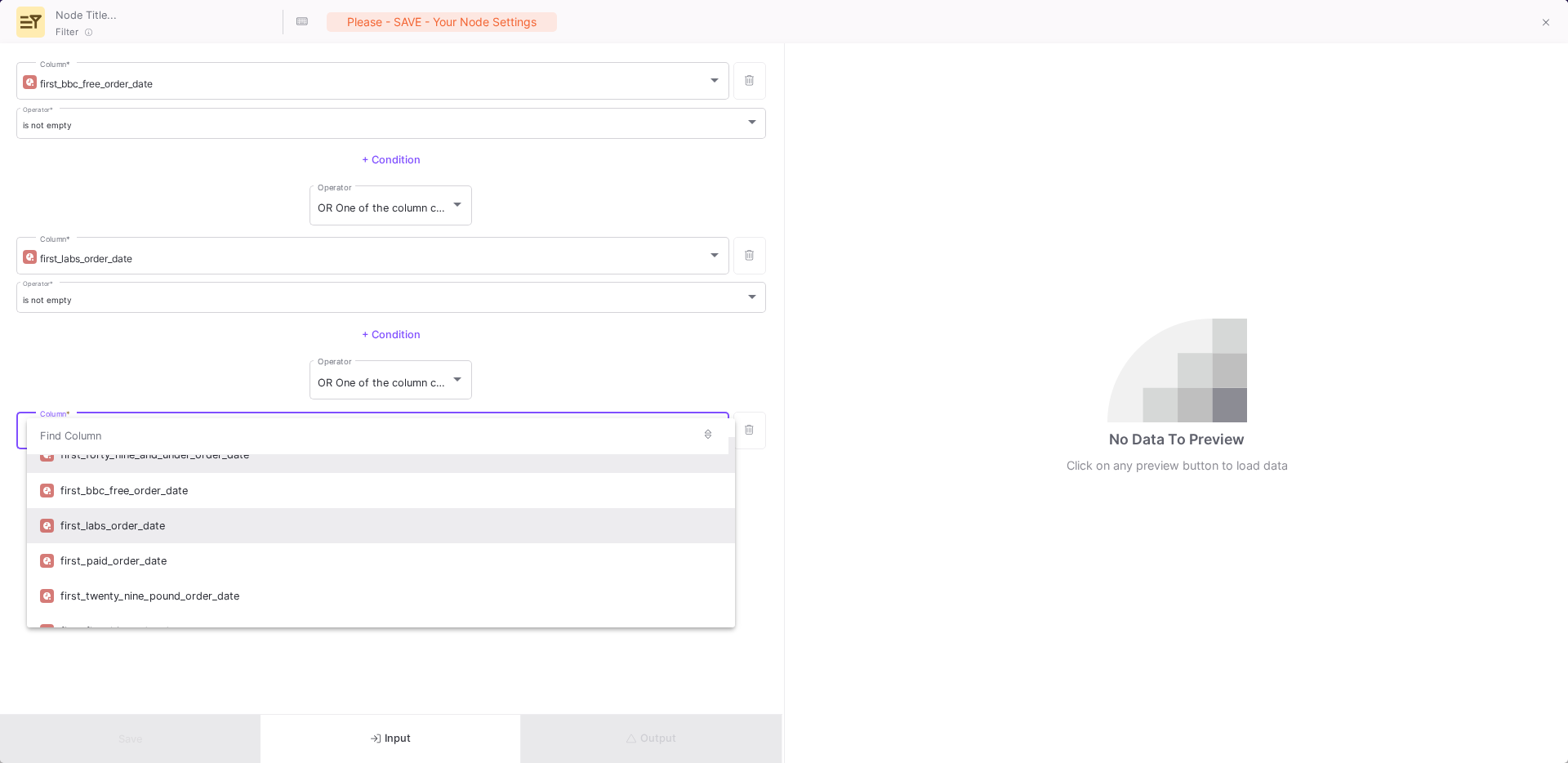
scroll to position [17, 0]
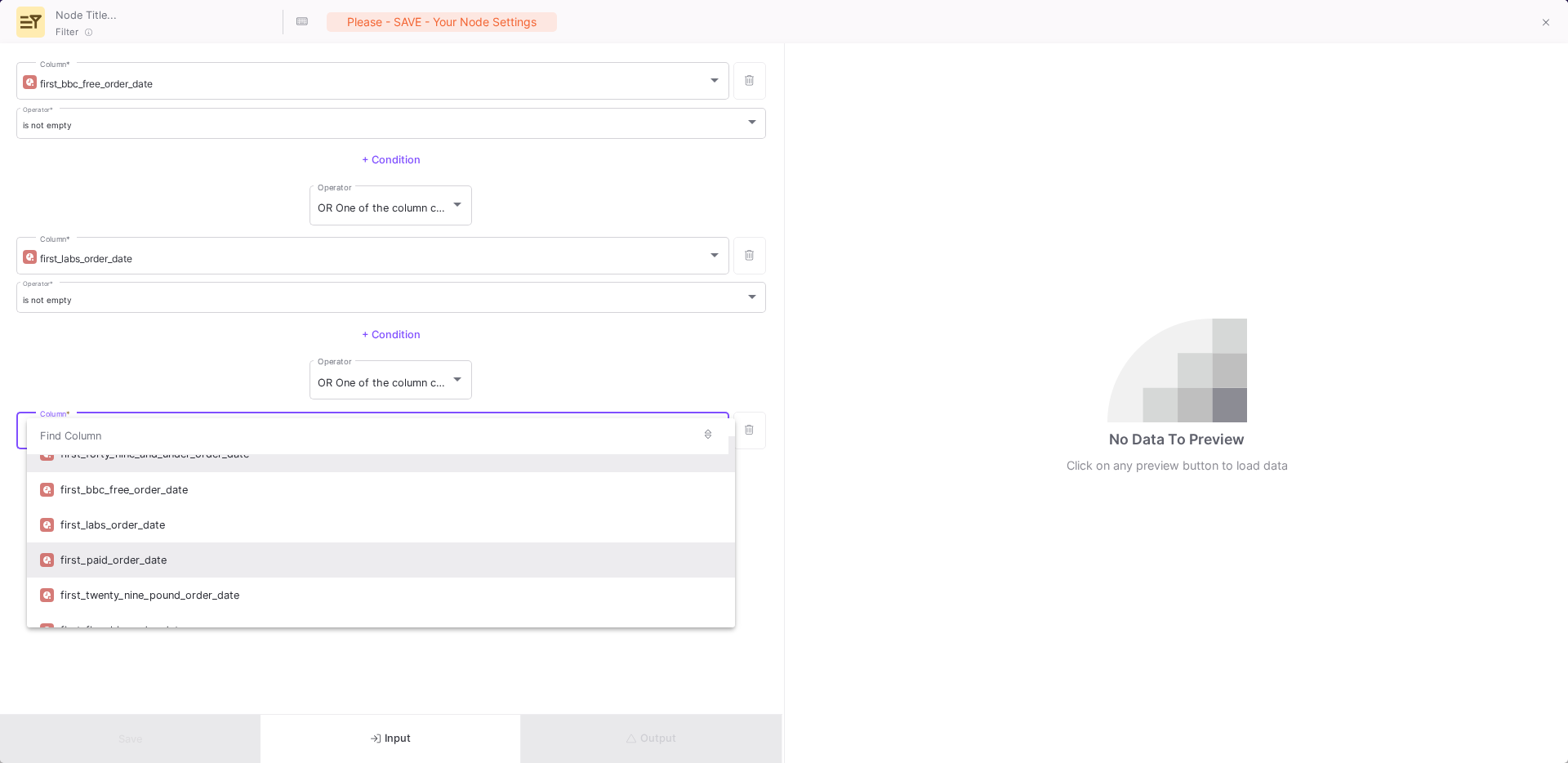
click at [149, 567] on div "first_paid_order_date" at bounding box center [391, 560] width 662 height 35
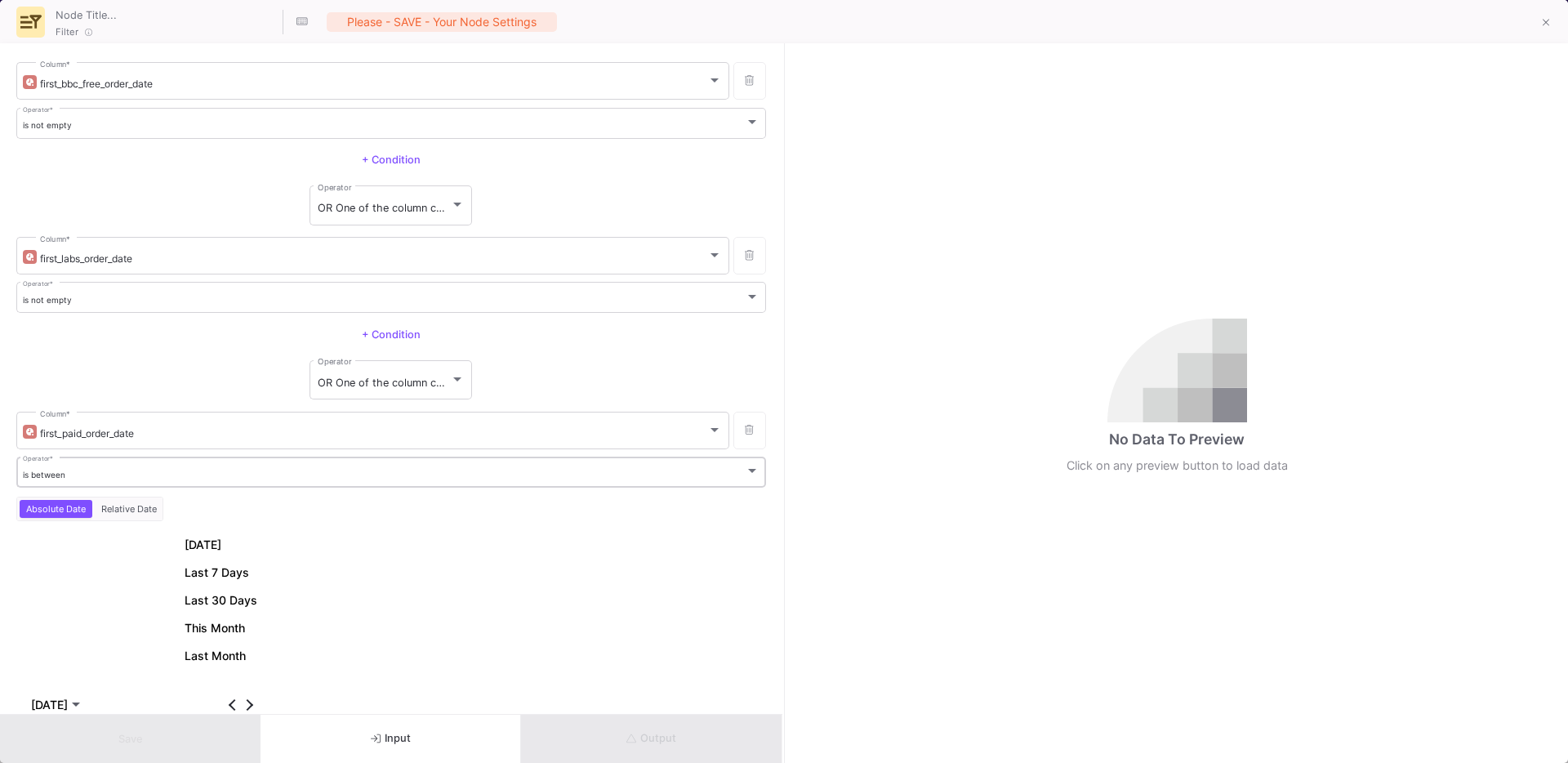
click at [165, 468] on div "is between Operator *" at bounding box center [391, 471] width 737 height 34
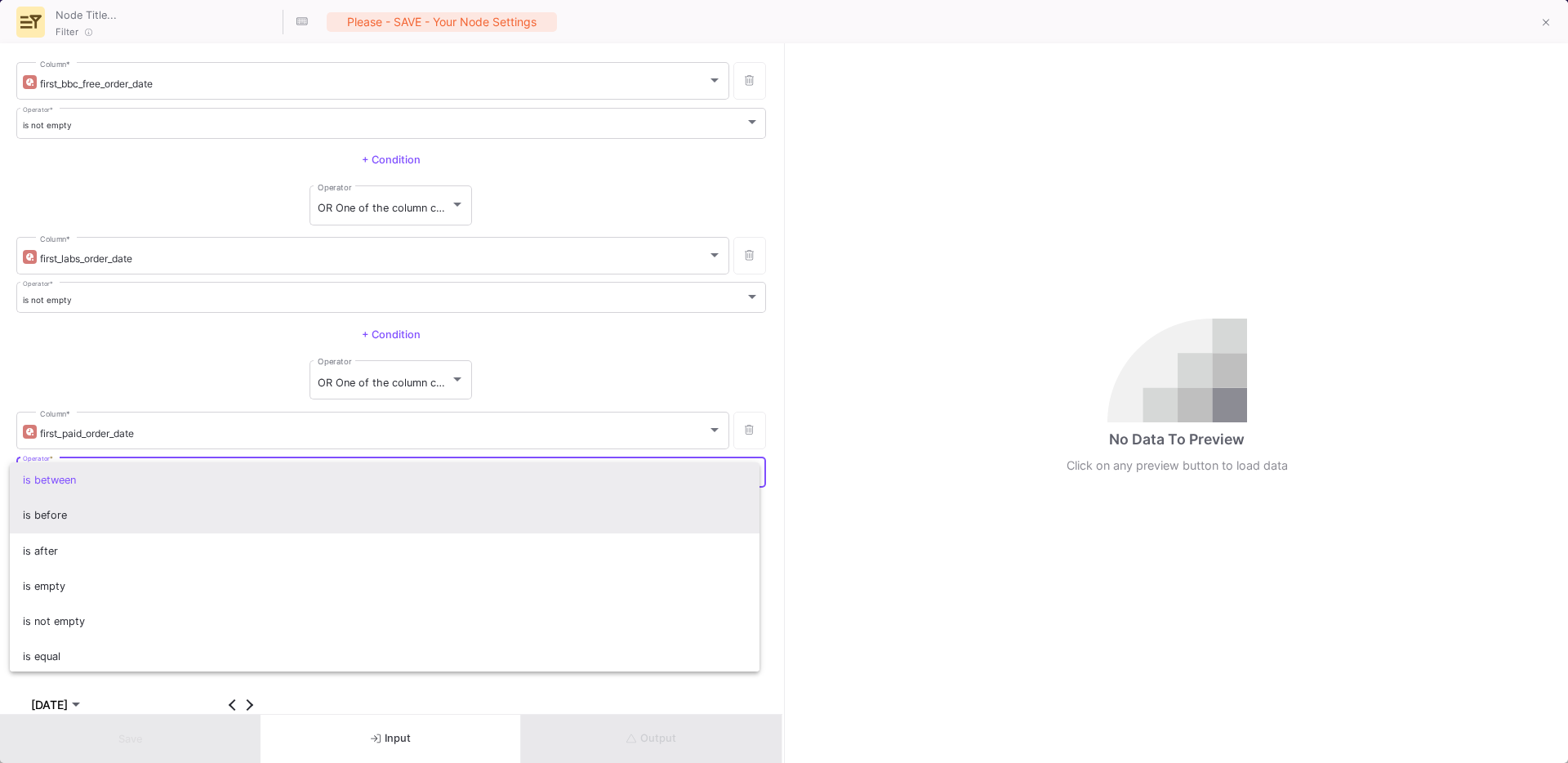
scroll to position [3, 0]
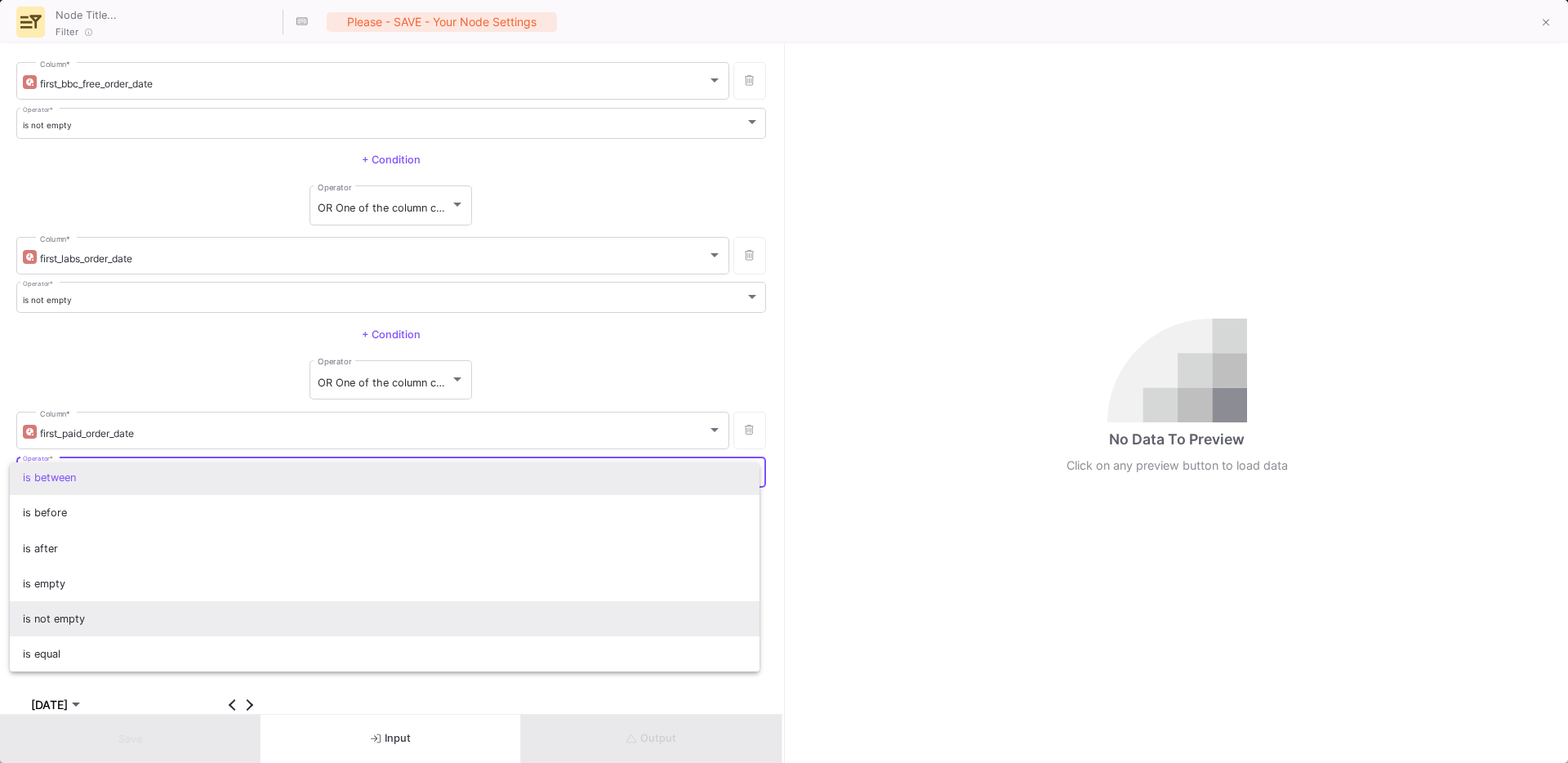
click at [67, 616] on span "is not empty" at bounding box center [385, 618] width 724 height 35
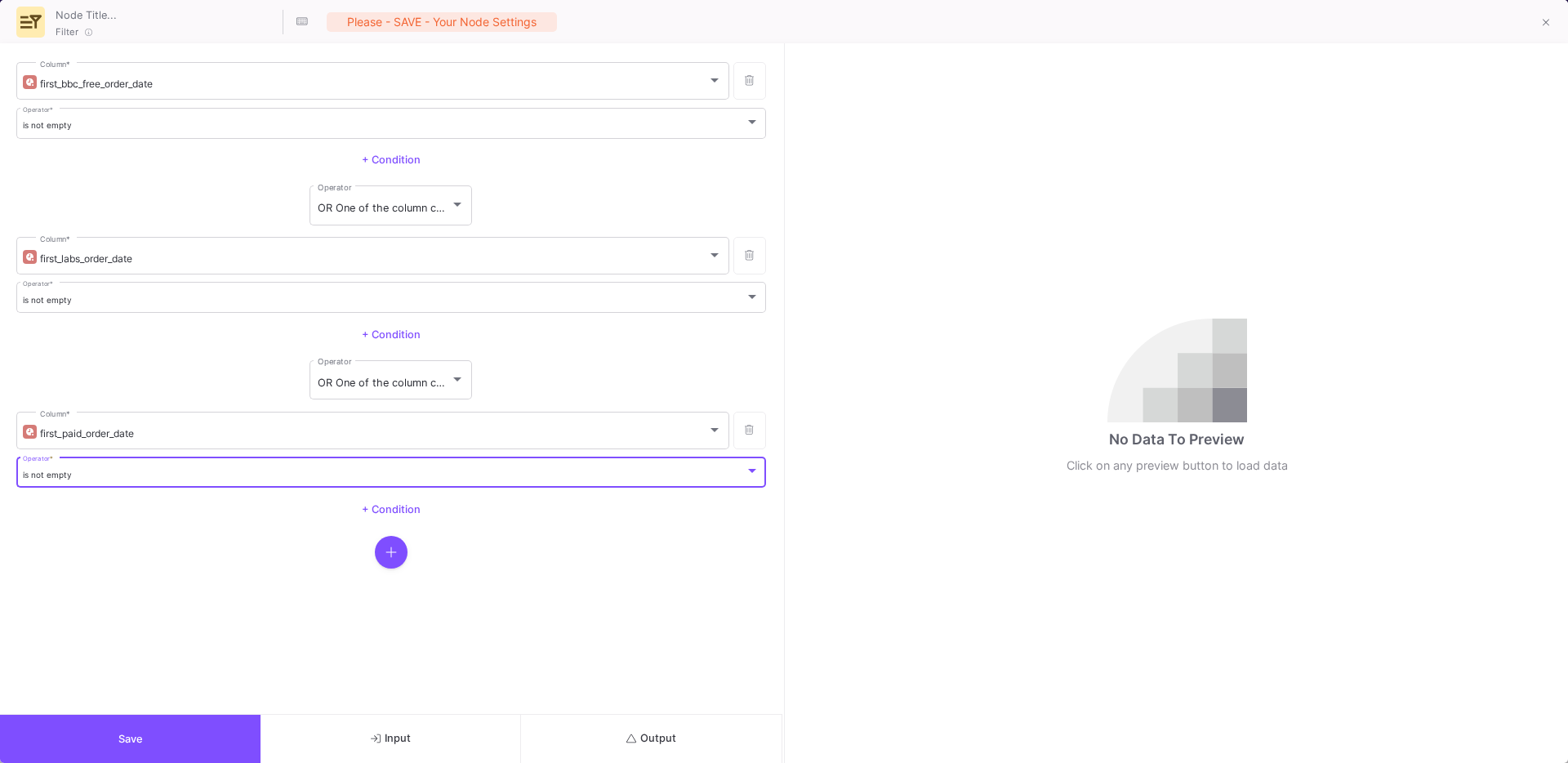
click at [133, 375] on div "OR One of the column conditions (see left bars) have to match Operator" at bounding box center [391, 380] width 750 height 45
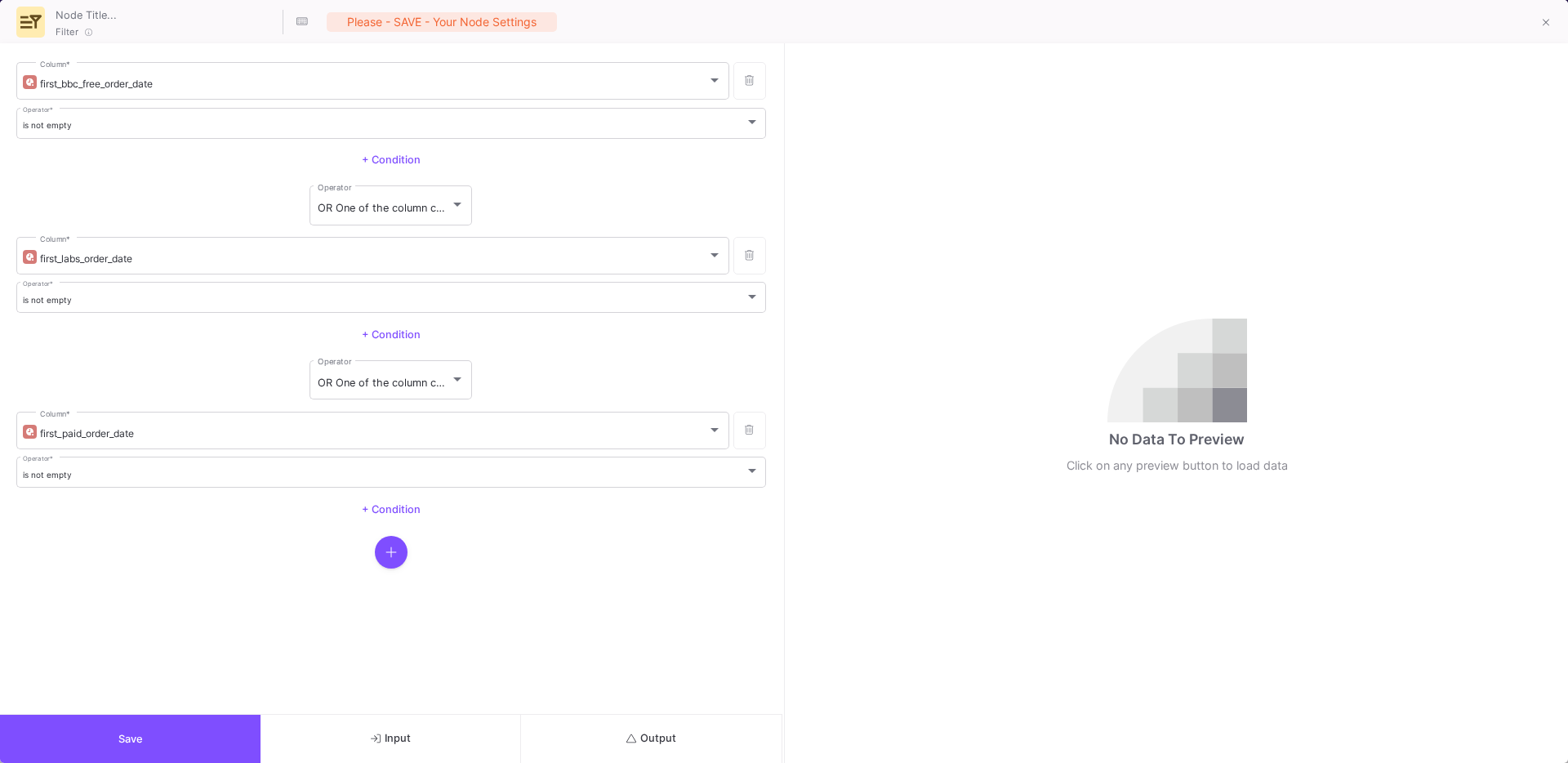
click at [660, 729] on button "Output" at bounding box center [651, 738] width 261 height 48
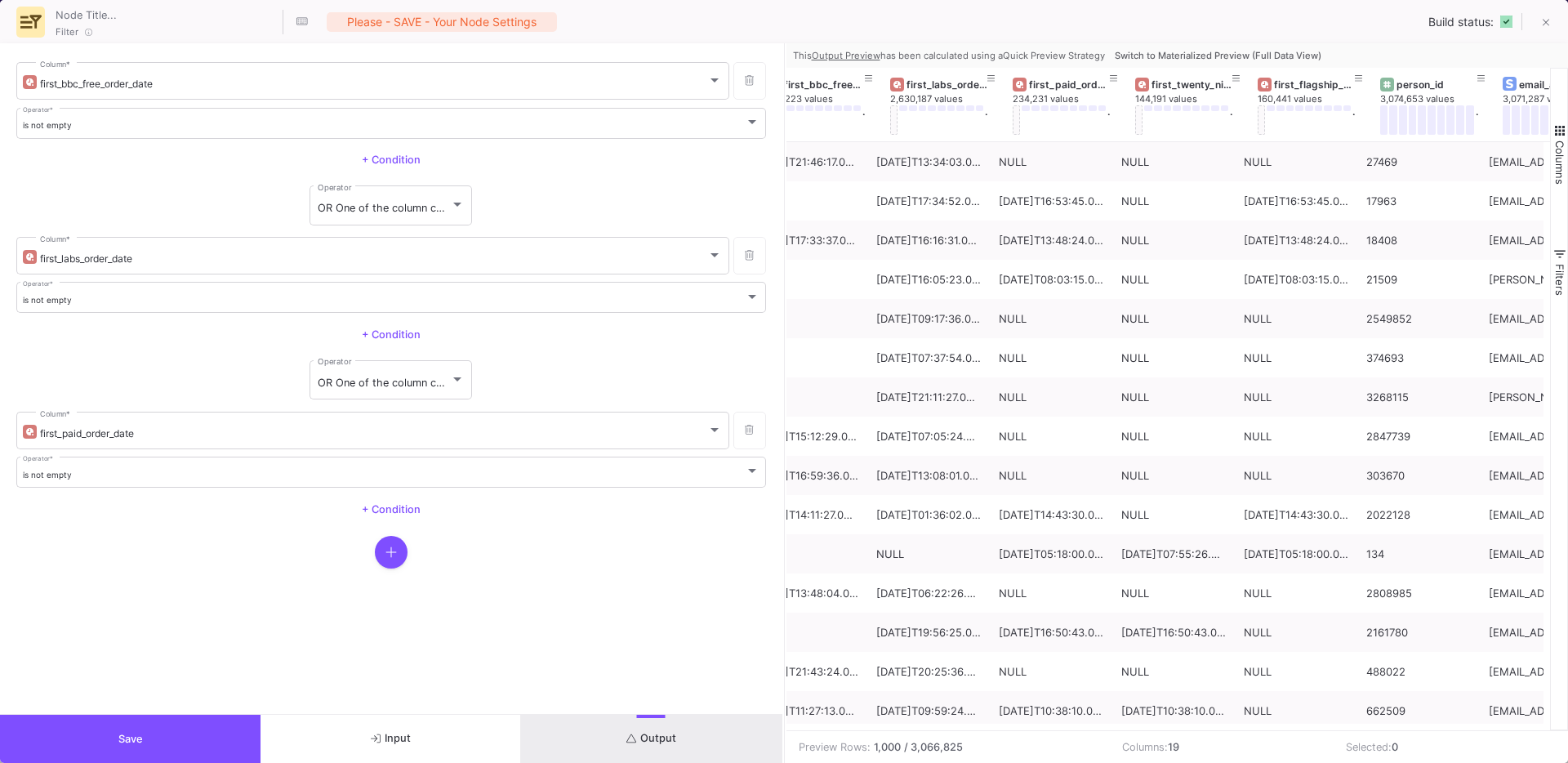
scroll to position [0, 230]
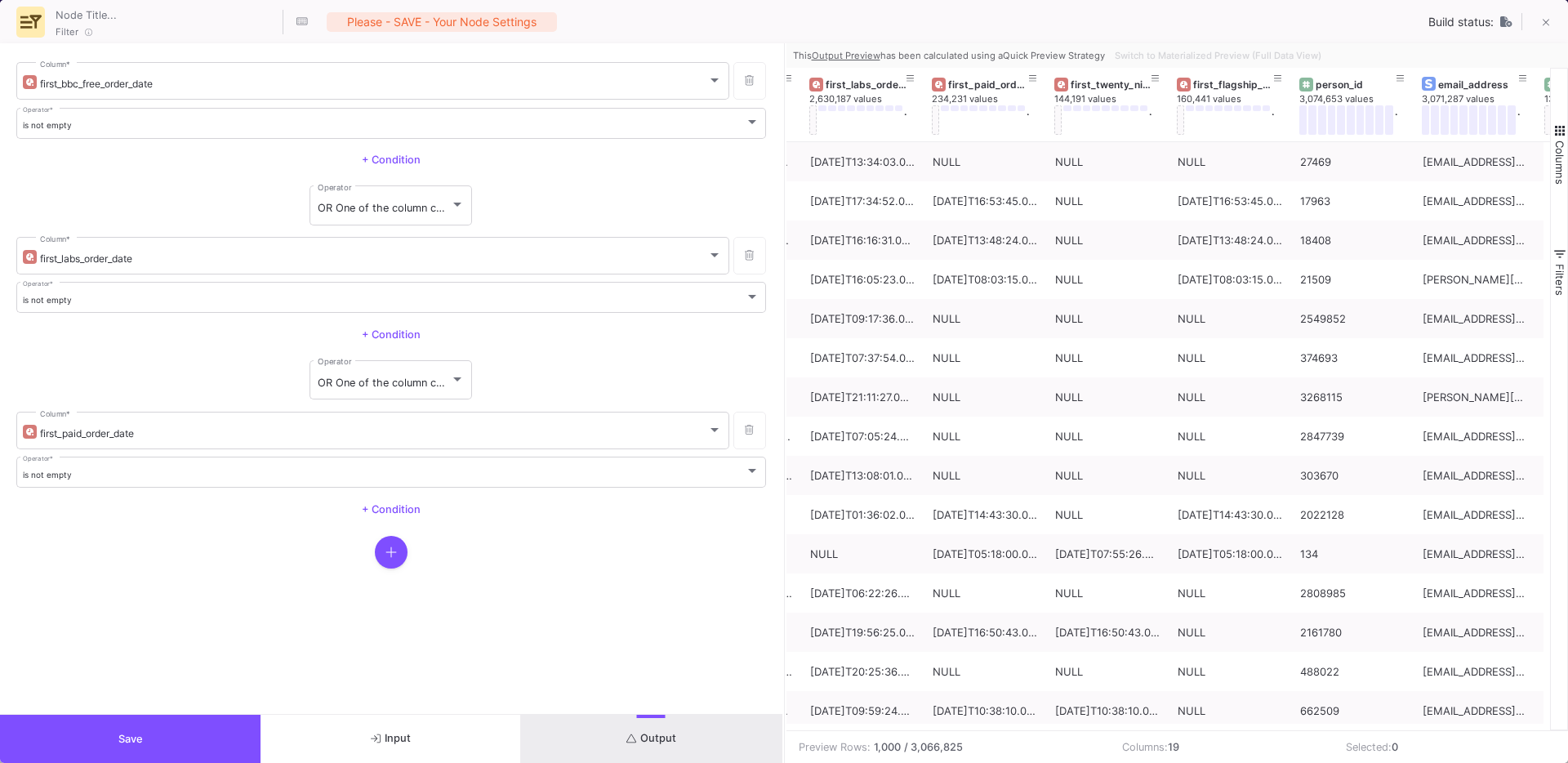
click at [125, 736] on span "Save" at bounding box center [130, 738] width 25 height 12
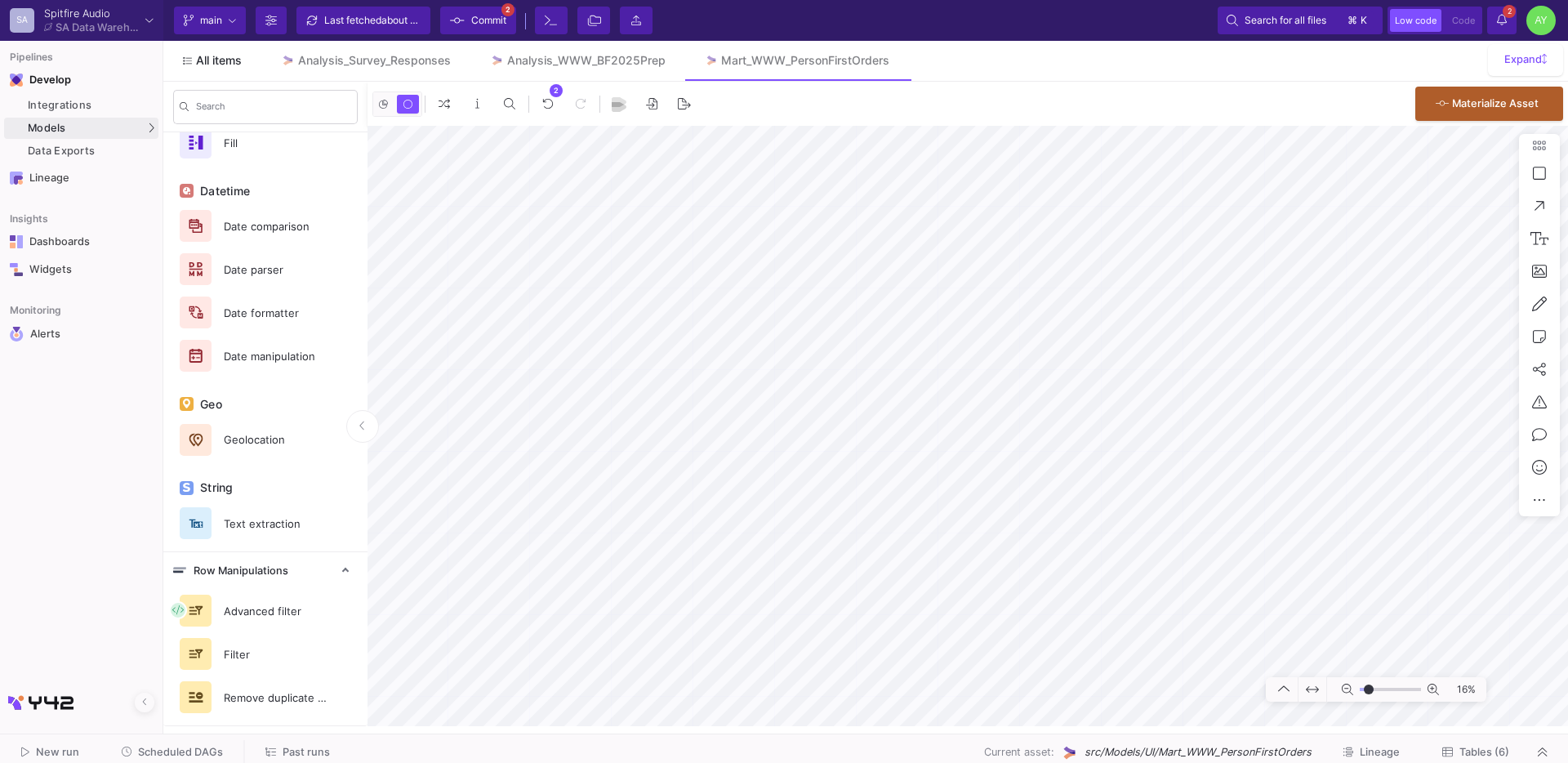
click at [209, 54] on span "All items" at bounding box center [219, 60] width 45 height 13
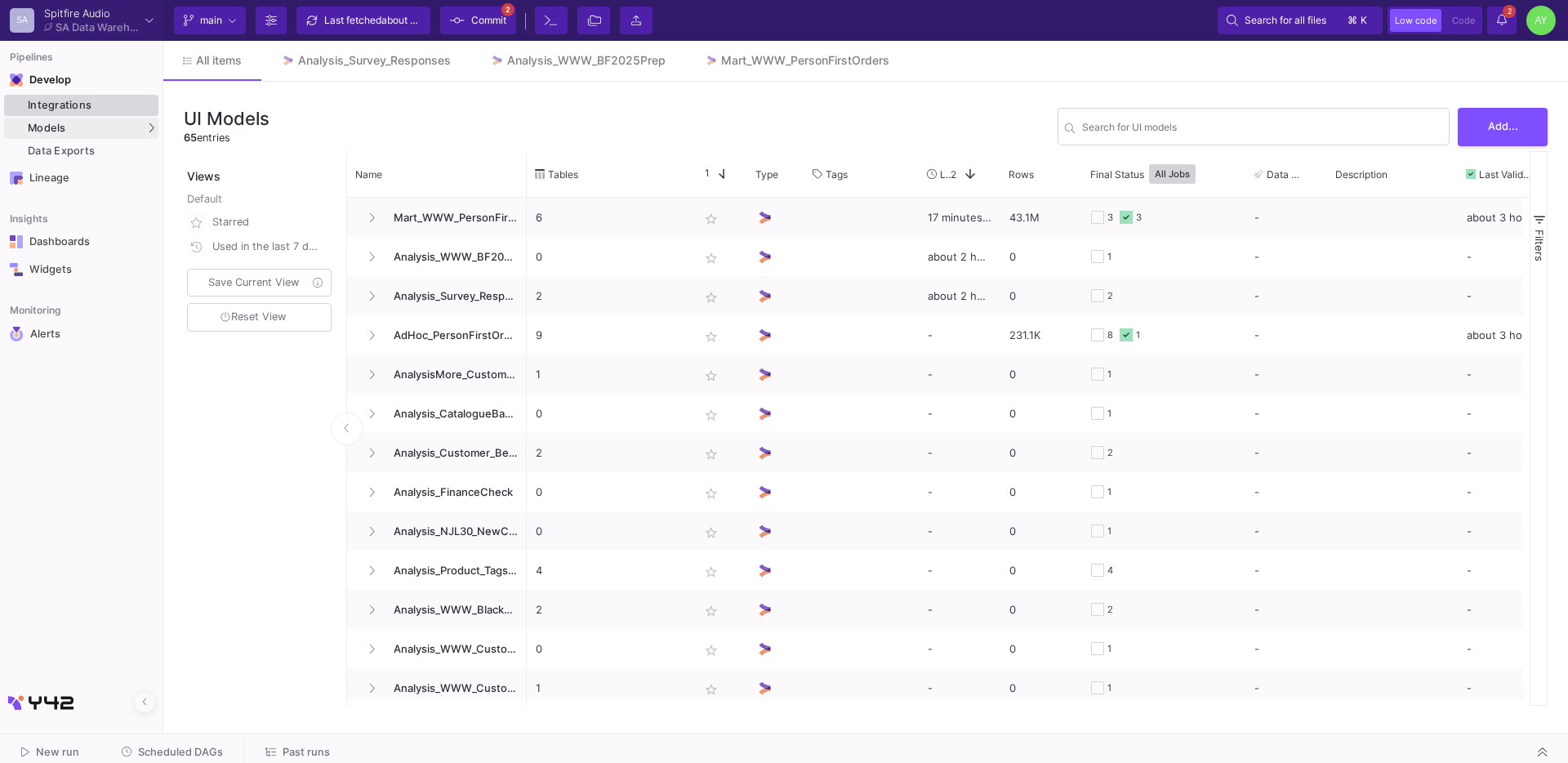
click at [94, 99] on div "Integrations" at bounding box center [91, 105] width 126 height 13
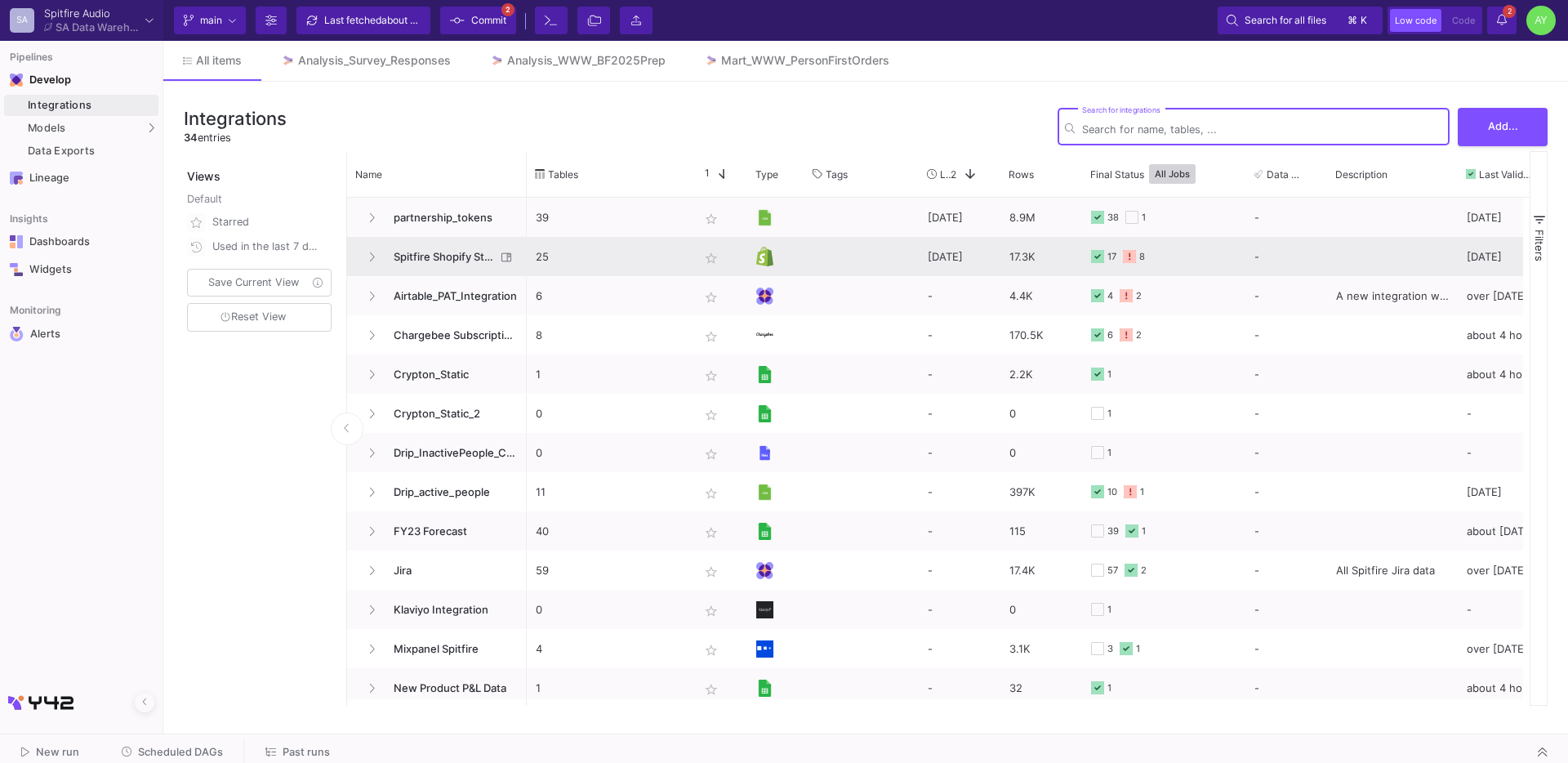
click at [441, 246] on span "Spitfire Shopify Store" at bounding box center [439, 256] width 112 height 38
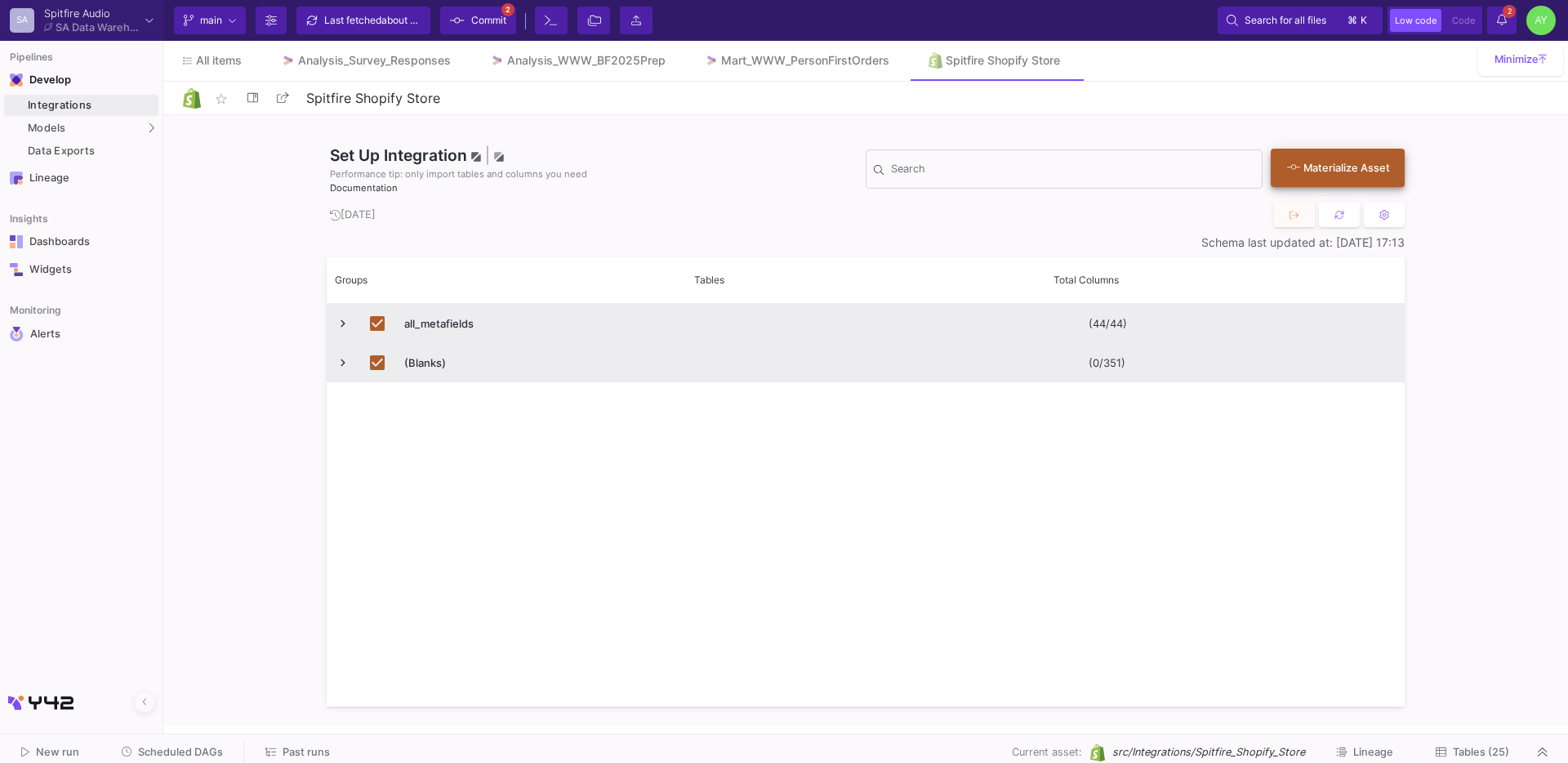
click at [1350, 158] on button "Materialize Asset" at bounding box center [1337, 168] width 134 height 38
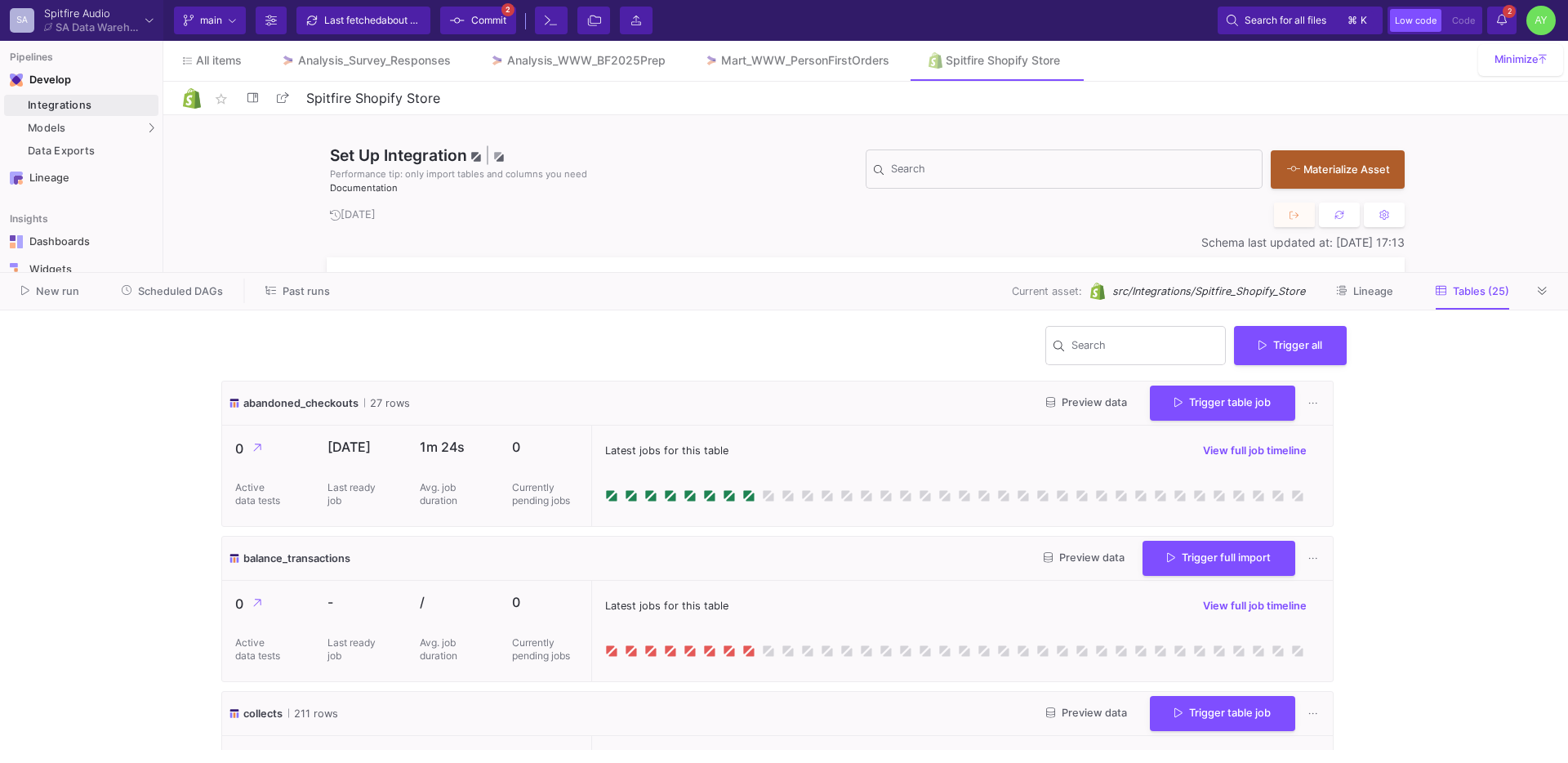
click at [1283, 325] on div "Search Trigger all" at bounding box center [784, 353] width 1125 height 58
click at [1507, 9] on span "2" at bounding box center [1509, 11] width 13 height 13
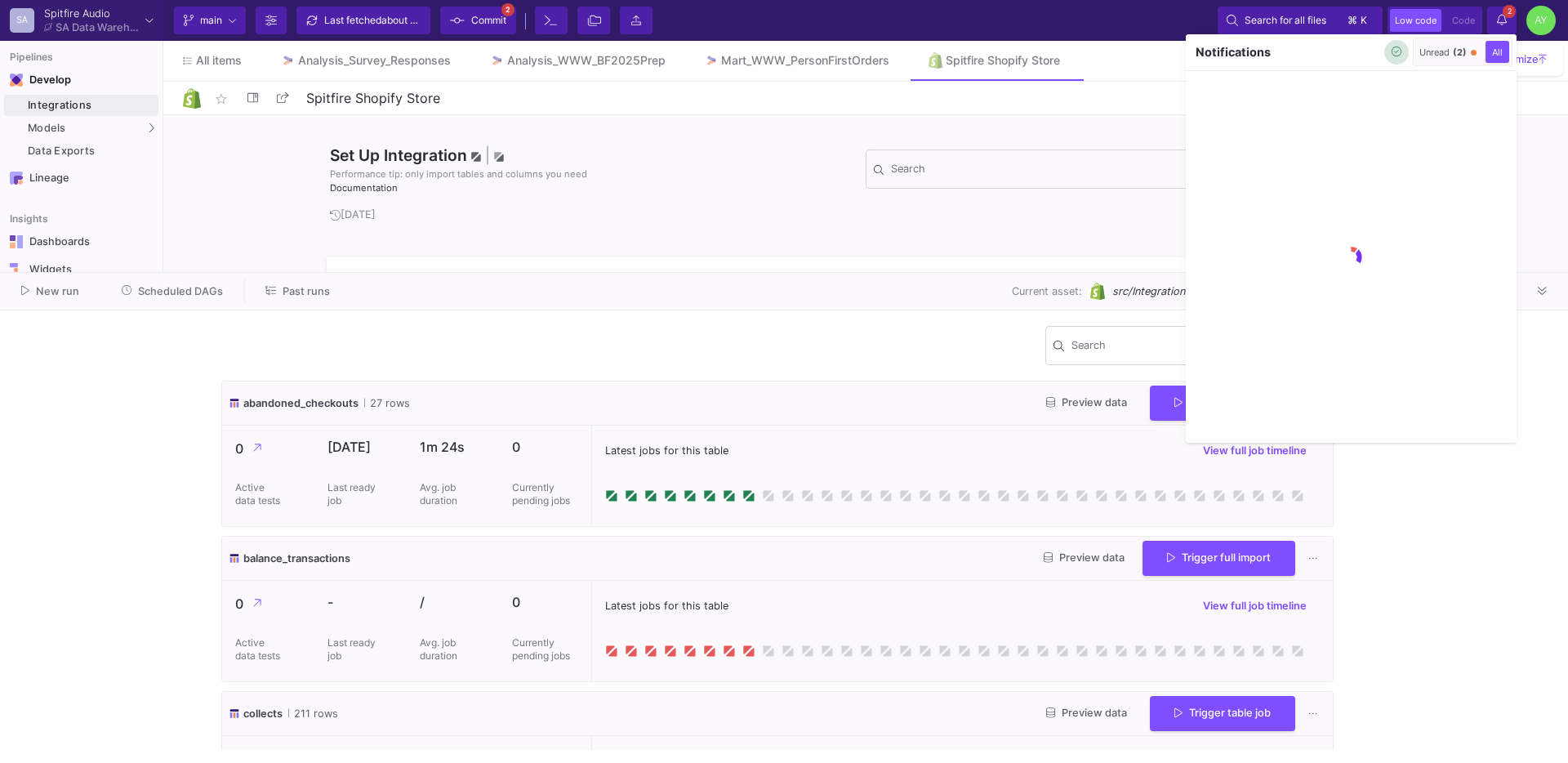
click at [1394, 55] on icon "button" at bounding box center [1397, 52] width 11 height 11
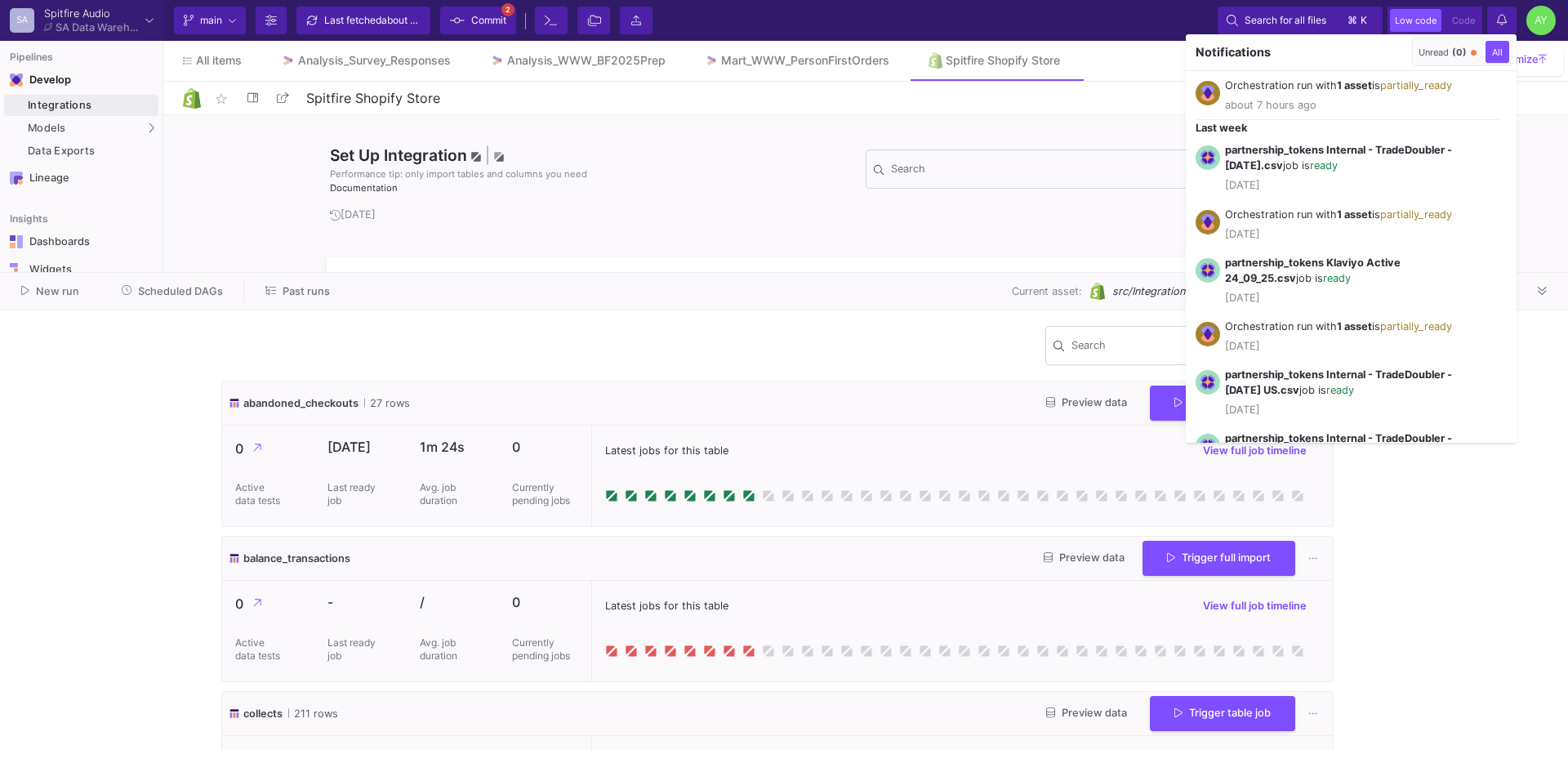
click at [1493, 28] on div at bounding box center [784, 381] width 1568 height 763
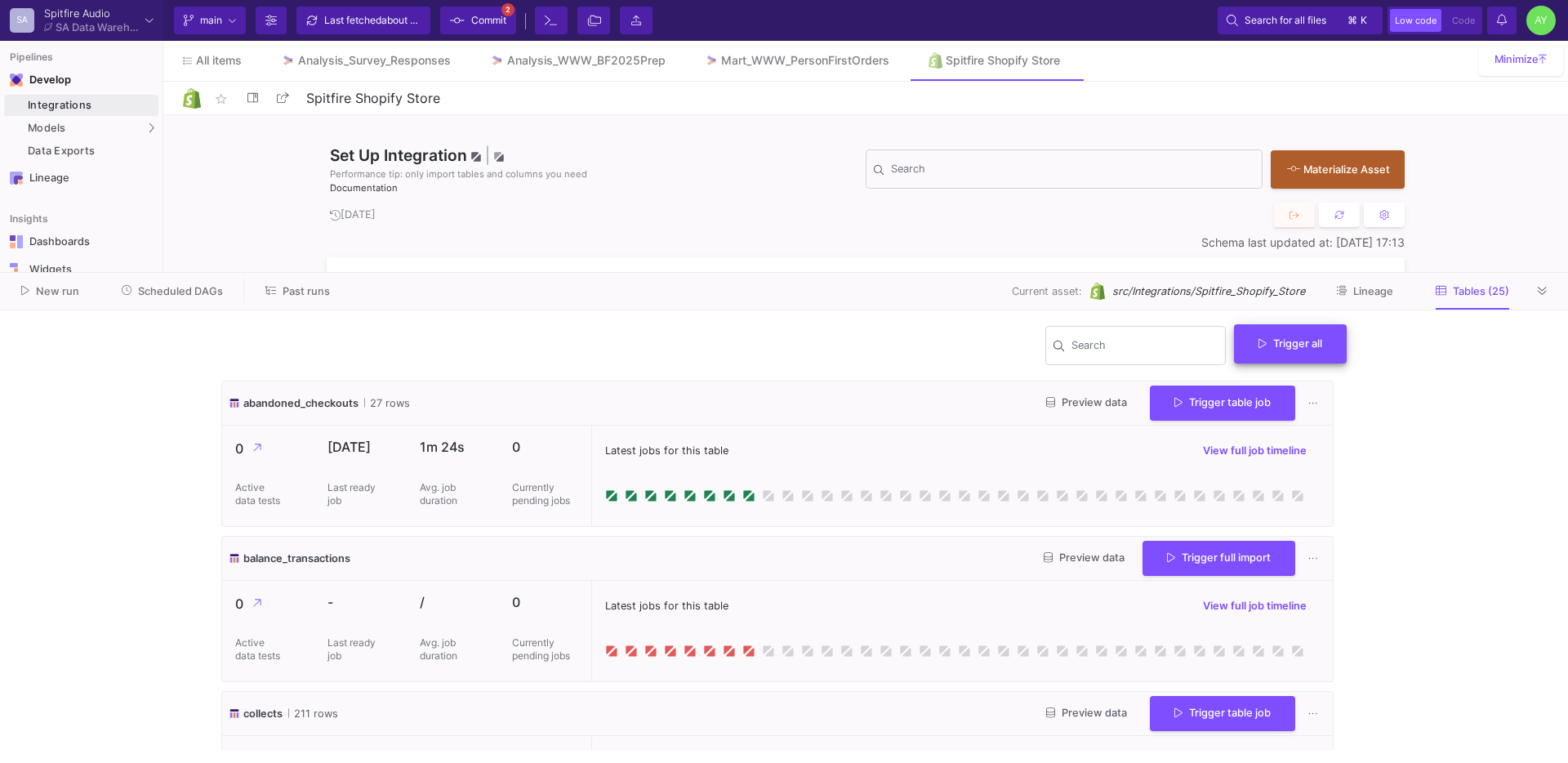
click at [1286, 334] on button "Trigger all" at bounding box center [1291, 344] width 113 height 39
click at [1286, 392] on button "Full import" at bounding box center [1297, 383] width 133 height 39
